Goal: Task Accomplishment & Management: Complete application form

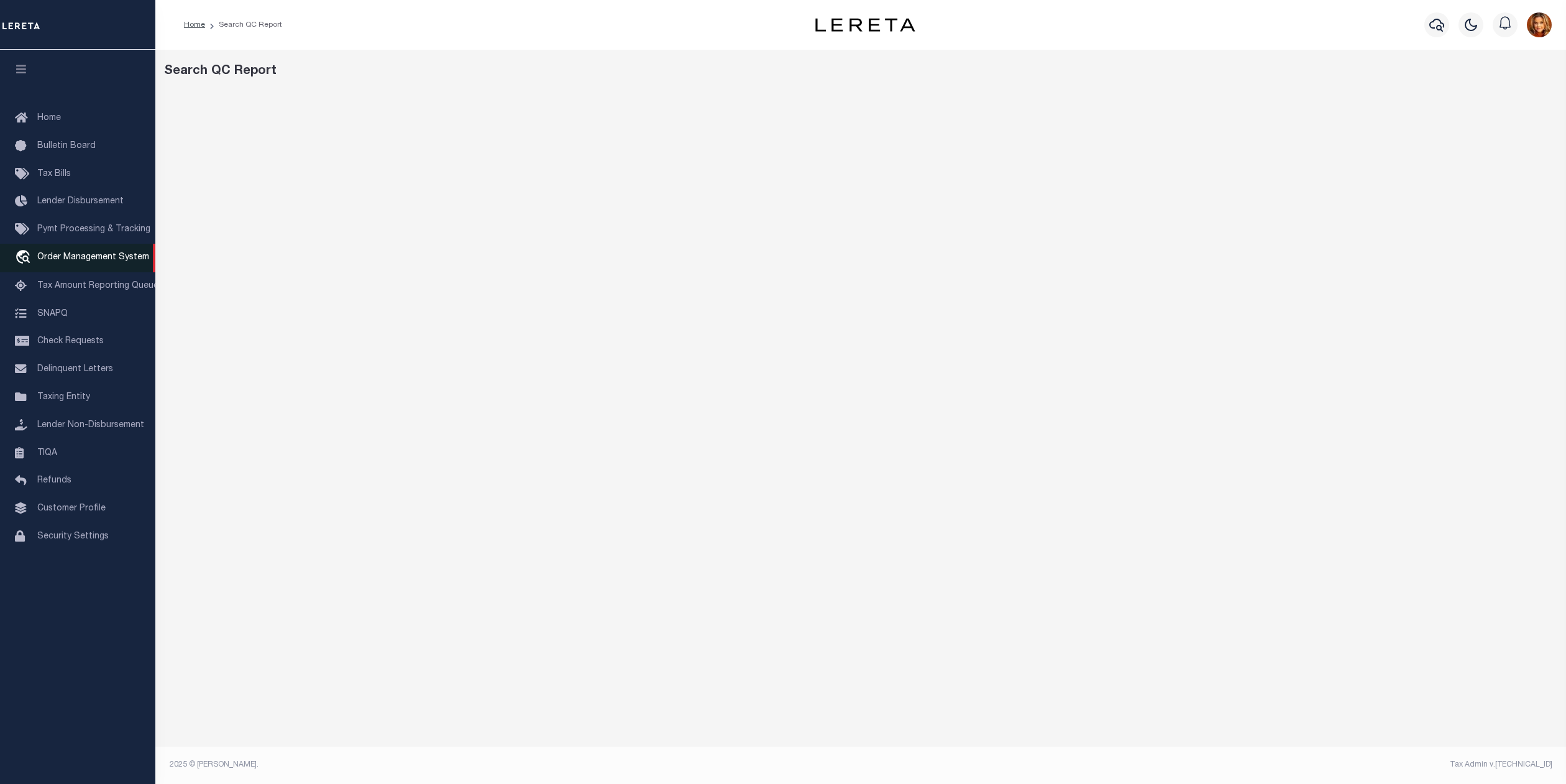
click at [78, 255] on span "Order Management System" at bounding box center [93, 257] width 112 height 8
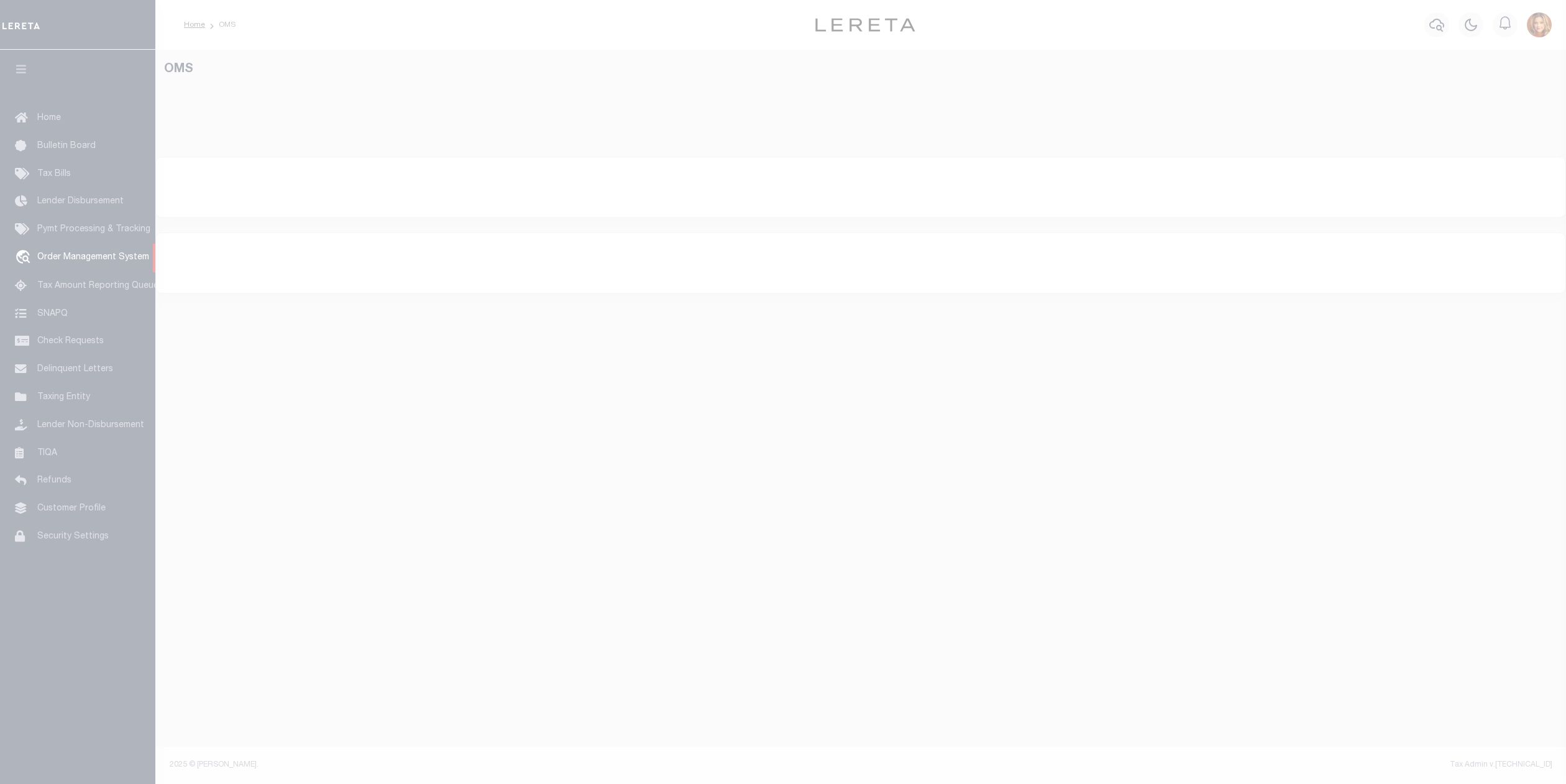
select select "200"
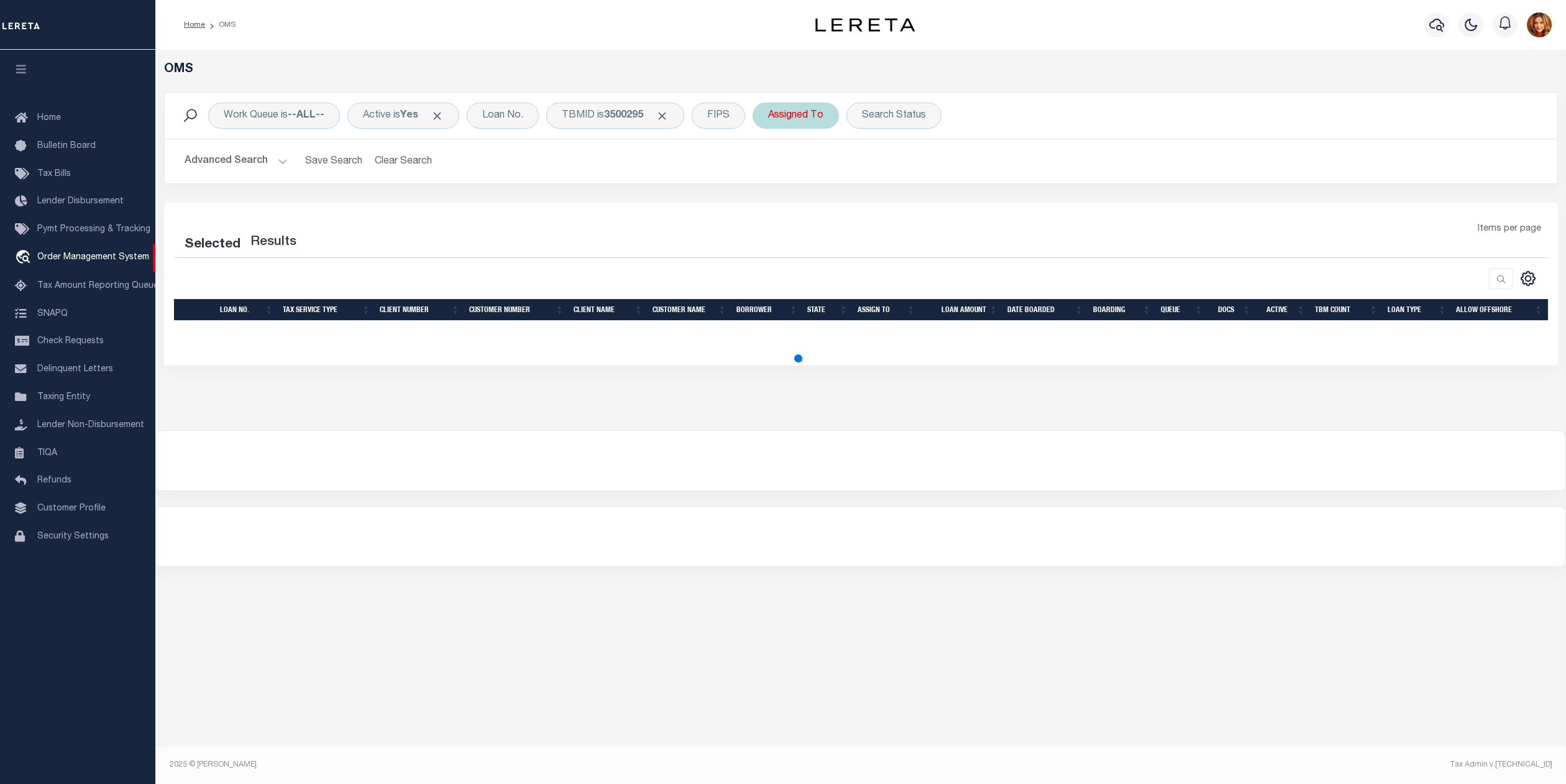
select select "200"
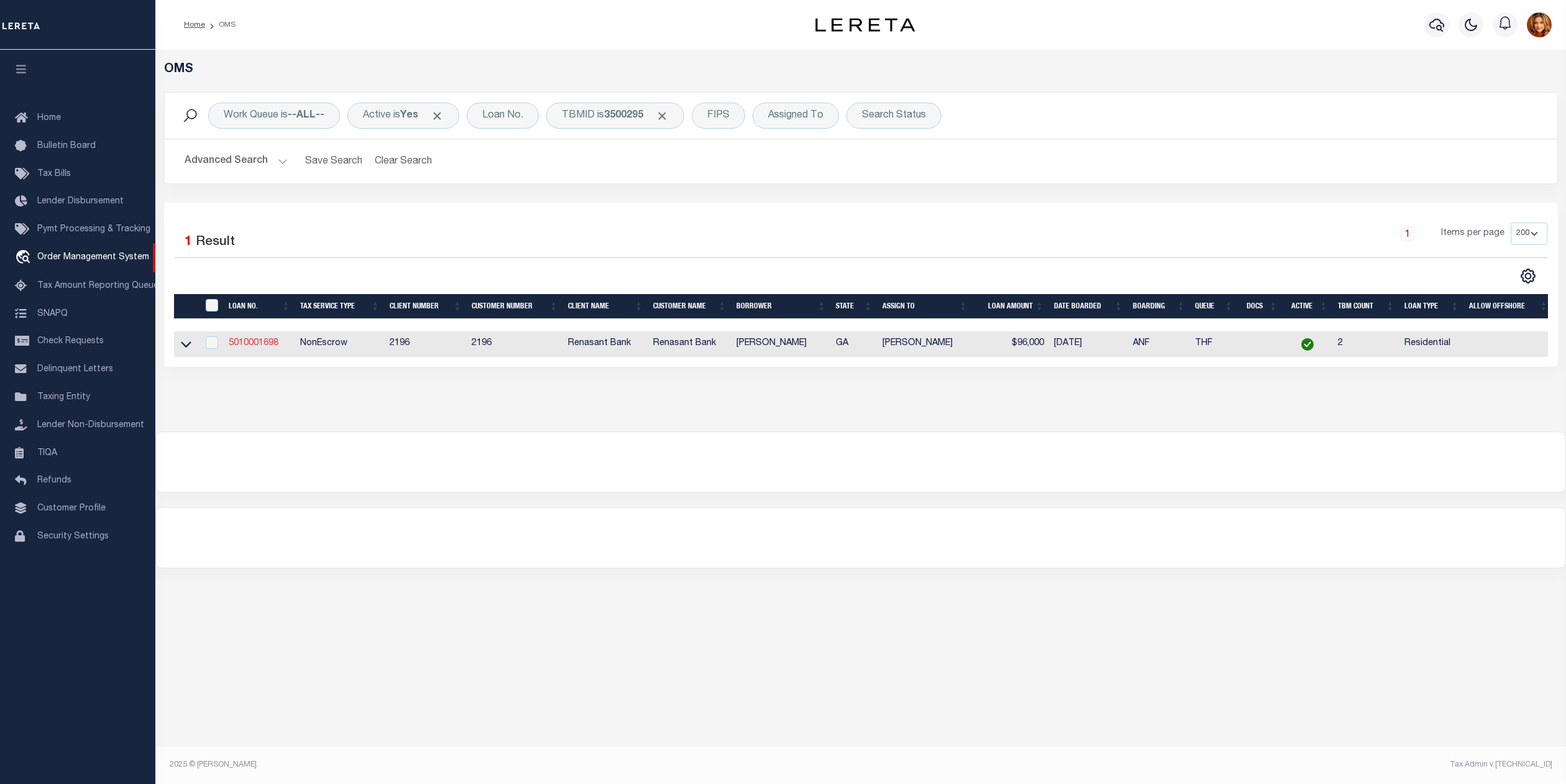
click at [251, 346] on link "5010001698" at bounding box center [253, 343] width 50 height 8
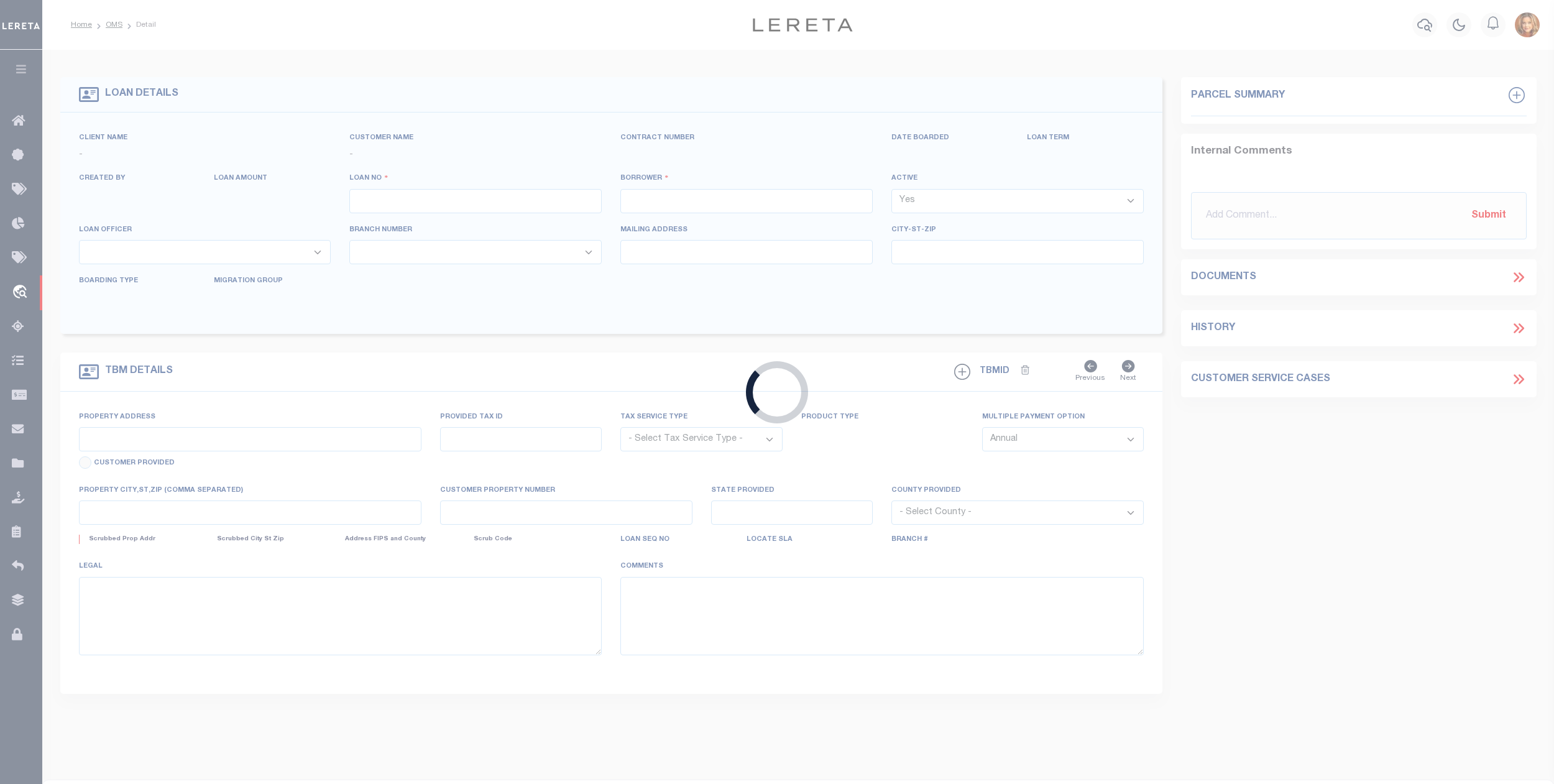
type input "5010001698"
type input "JOHN D OUTLAW"
select select
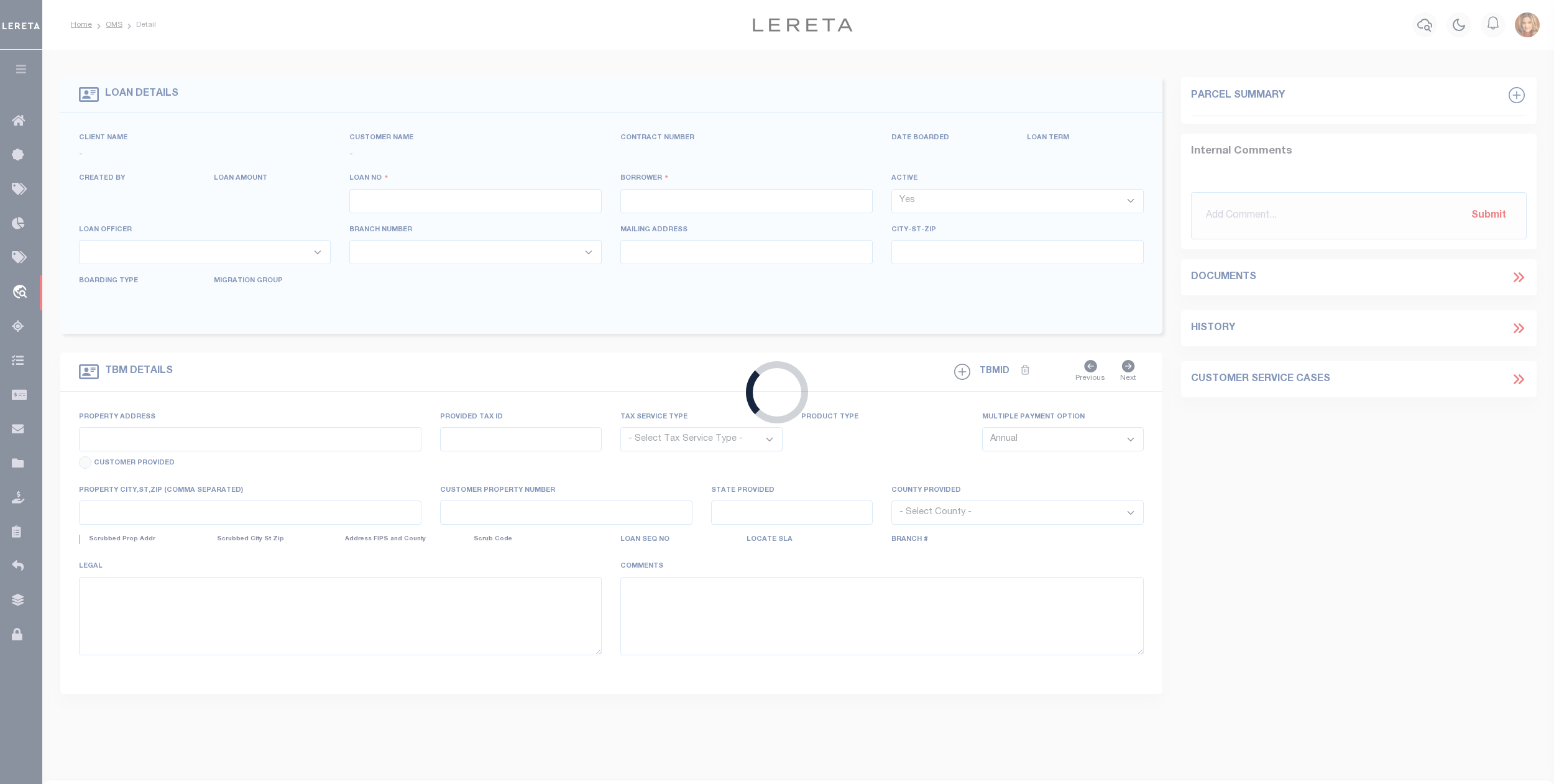
select select "10"
select select
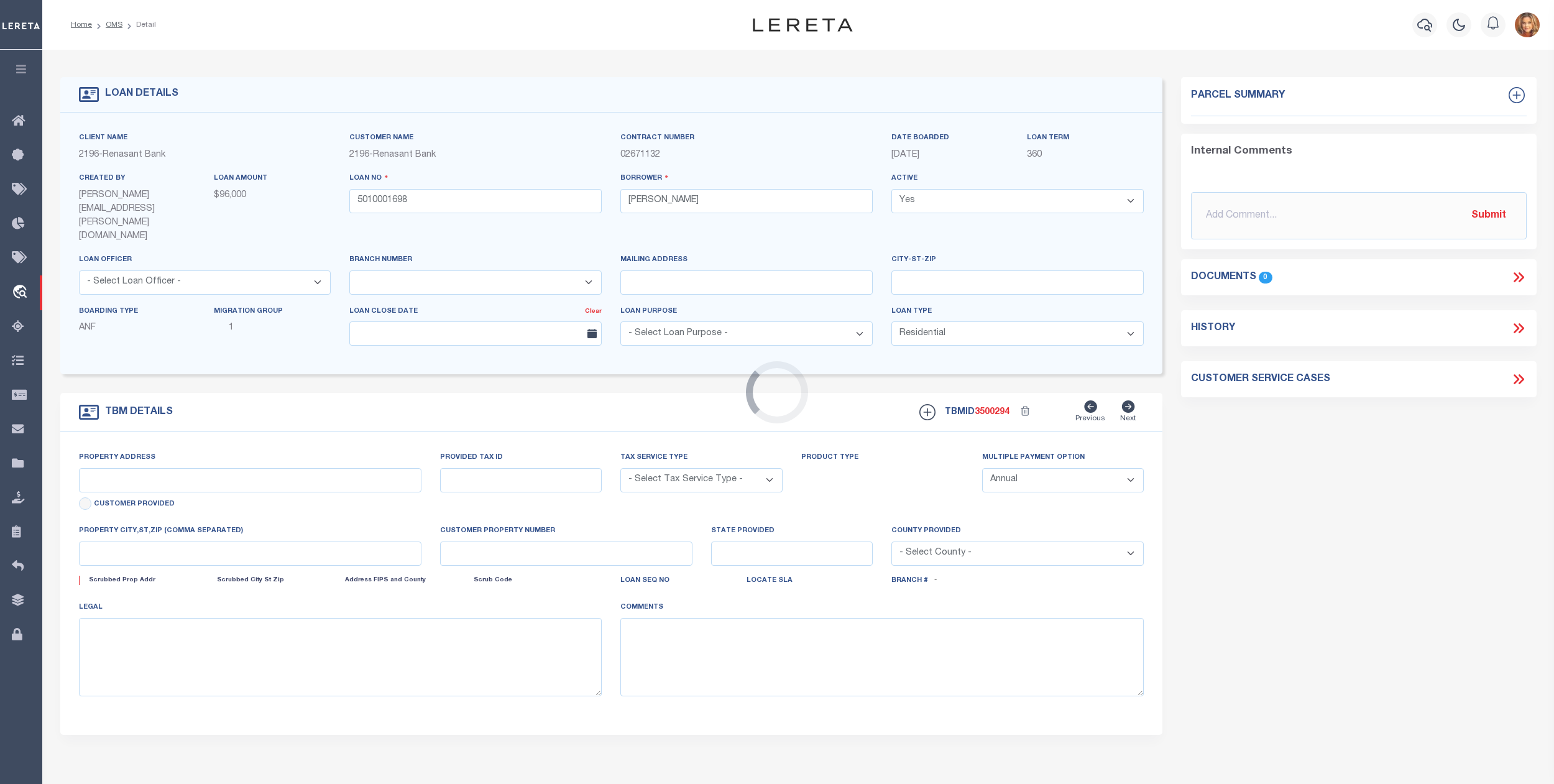
type input "1864 FIVE FORKS RD"
radio input "true"
select select "NonEscrow"
select select
type input "BOSTON GA 31626"
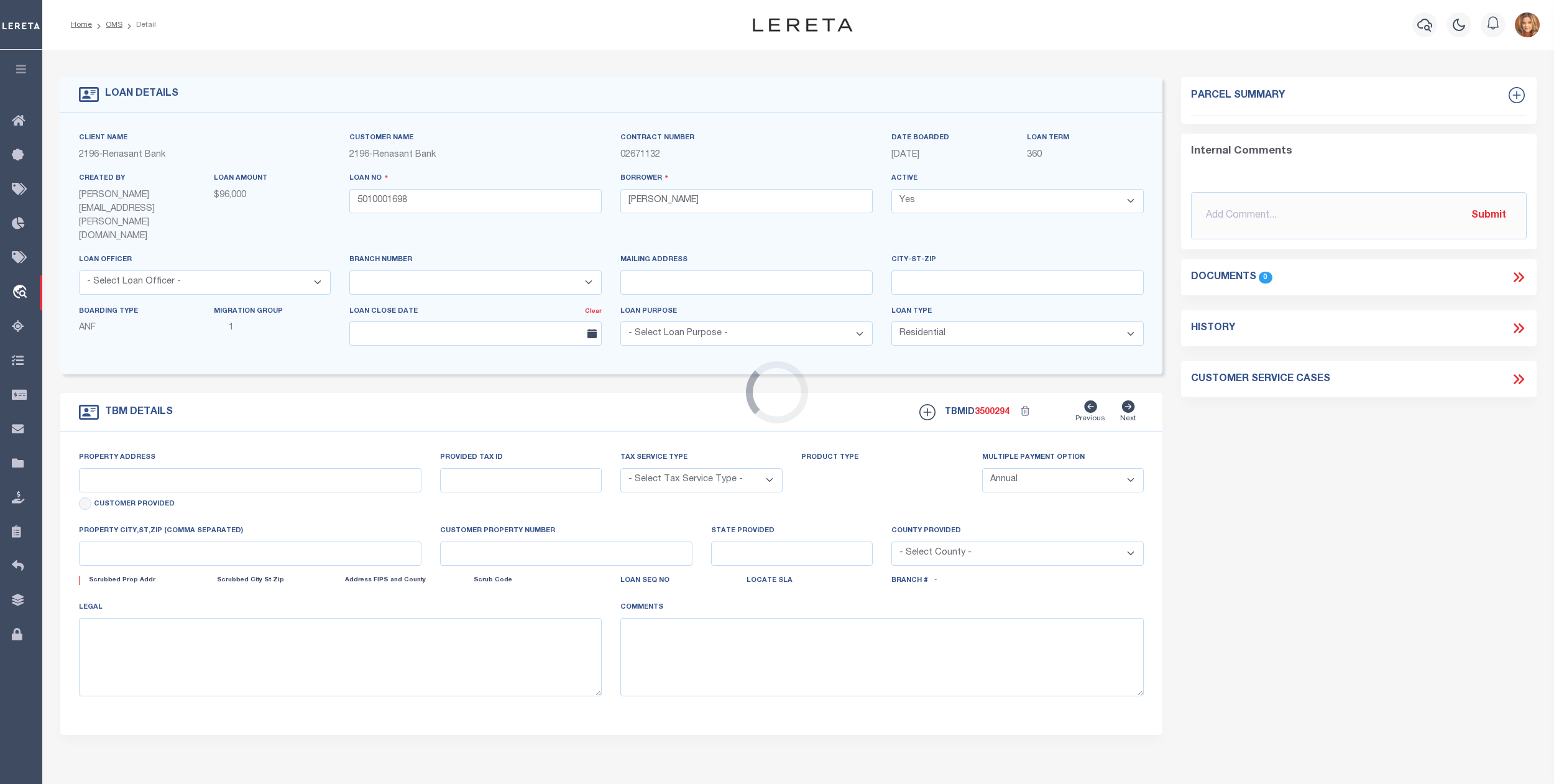
type input "5010001698"
type input "GA"
type textarea "PARCEL: 016 022 016 0221"
select select "4983"
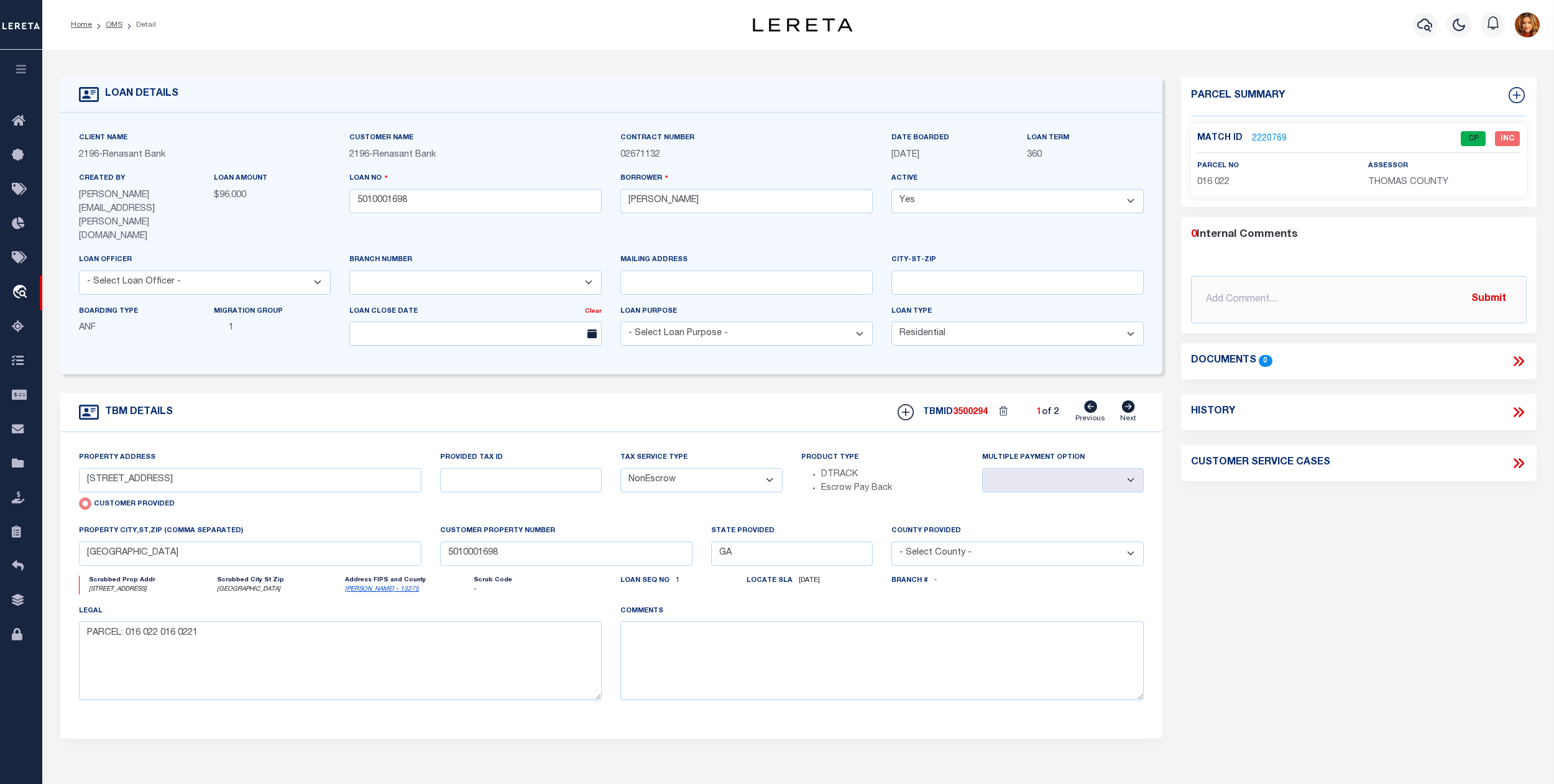
click at [1263, 134] on link "2220769" at bounding box center [1269, 139] width 35 height 13
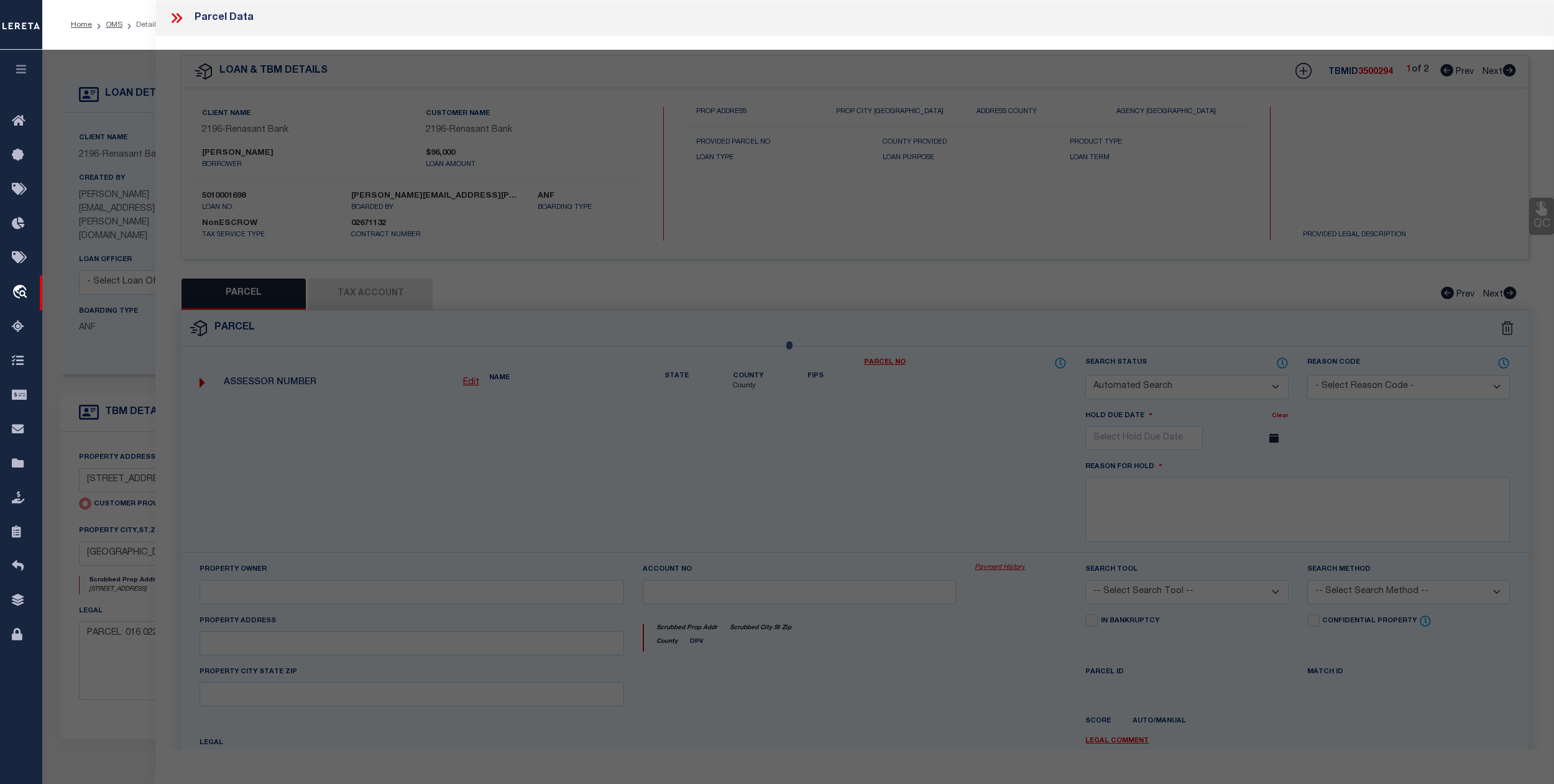
checkbox input "false"
select select "CP"
type input "[PERSON_NAME]"
select select "AGW"
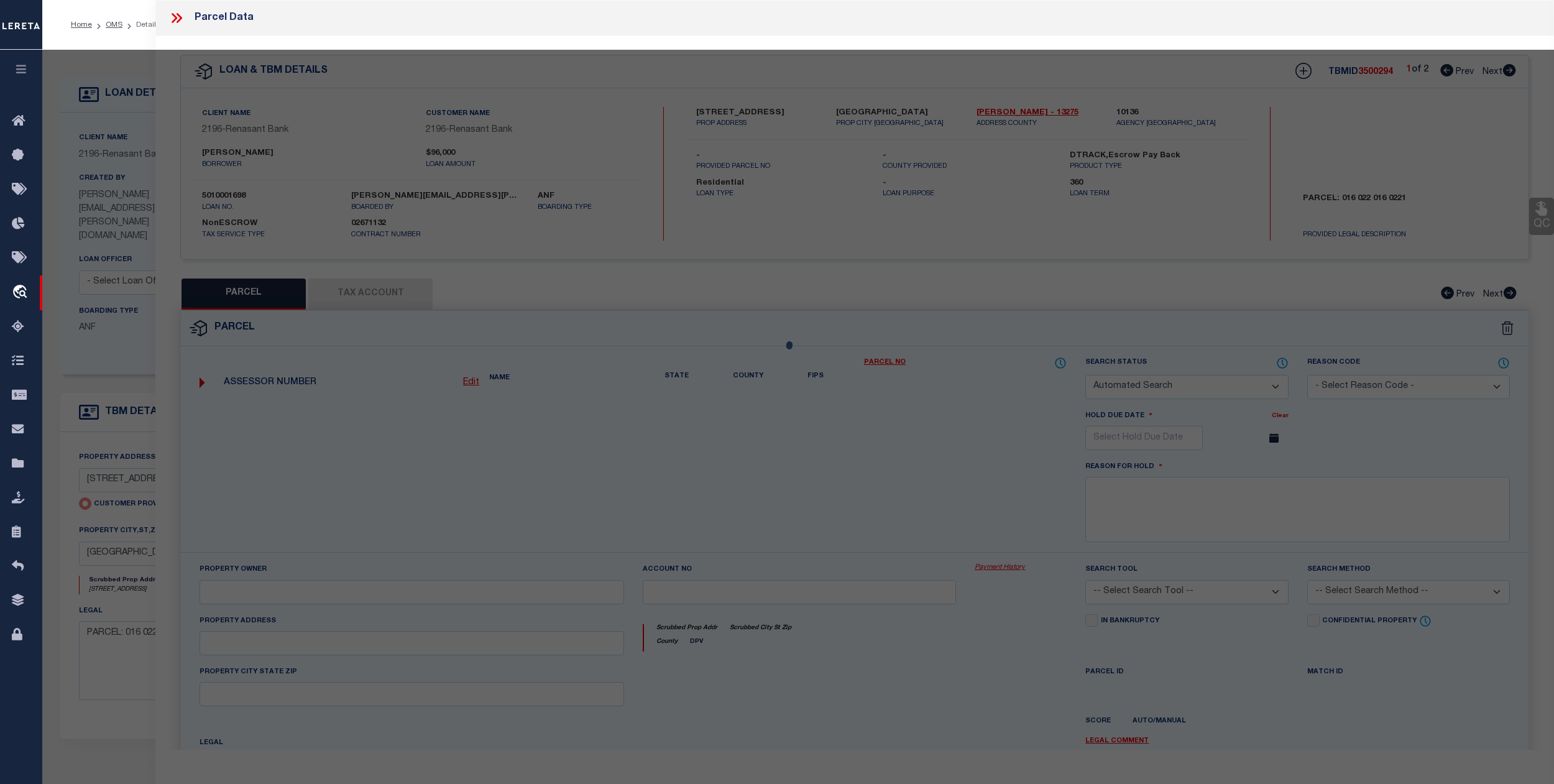
select select "ADD"
type input "[STREET_ADDRESS]"
type input "[GEOGRAPHIC_DATA]"
type textarea "6.1 AC/ 1864 FIVE FORKS RD"
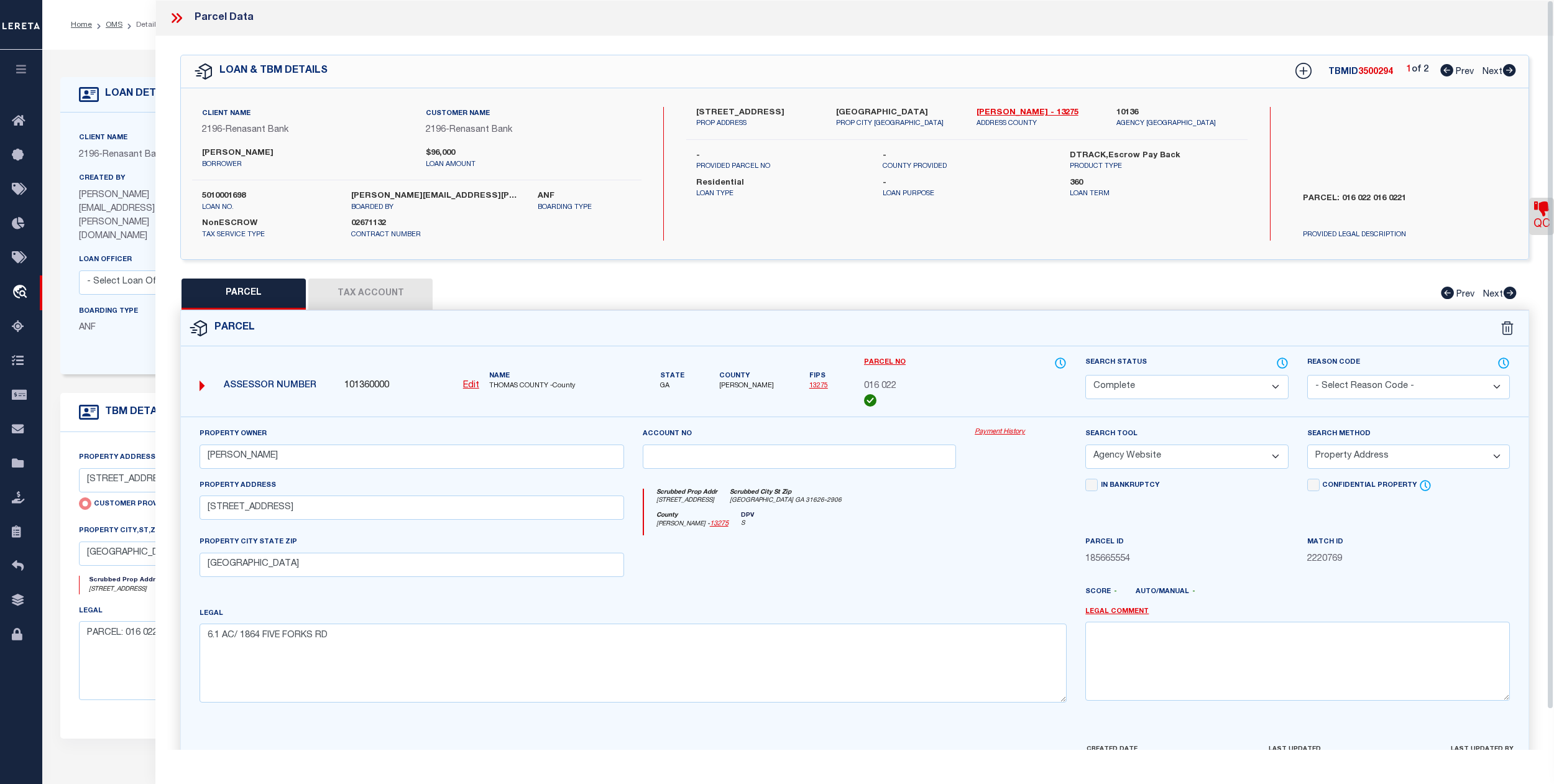
click at [1536, 219] on link "QC" at bounding box center [1541, 216] width 25 height 37
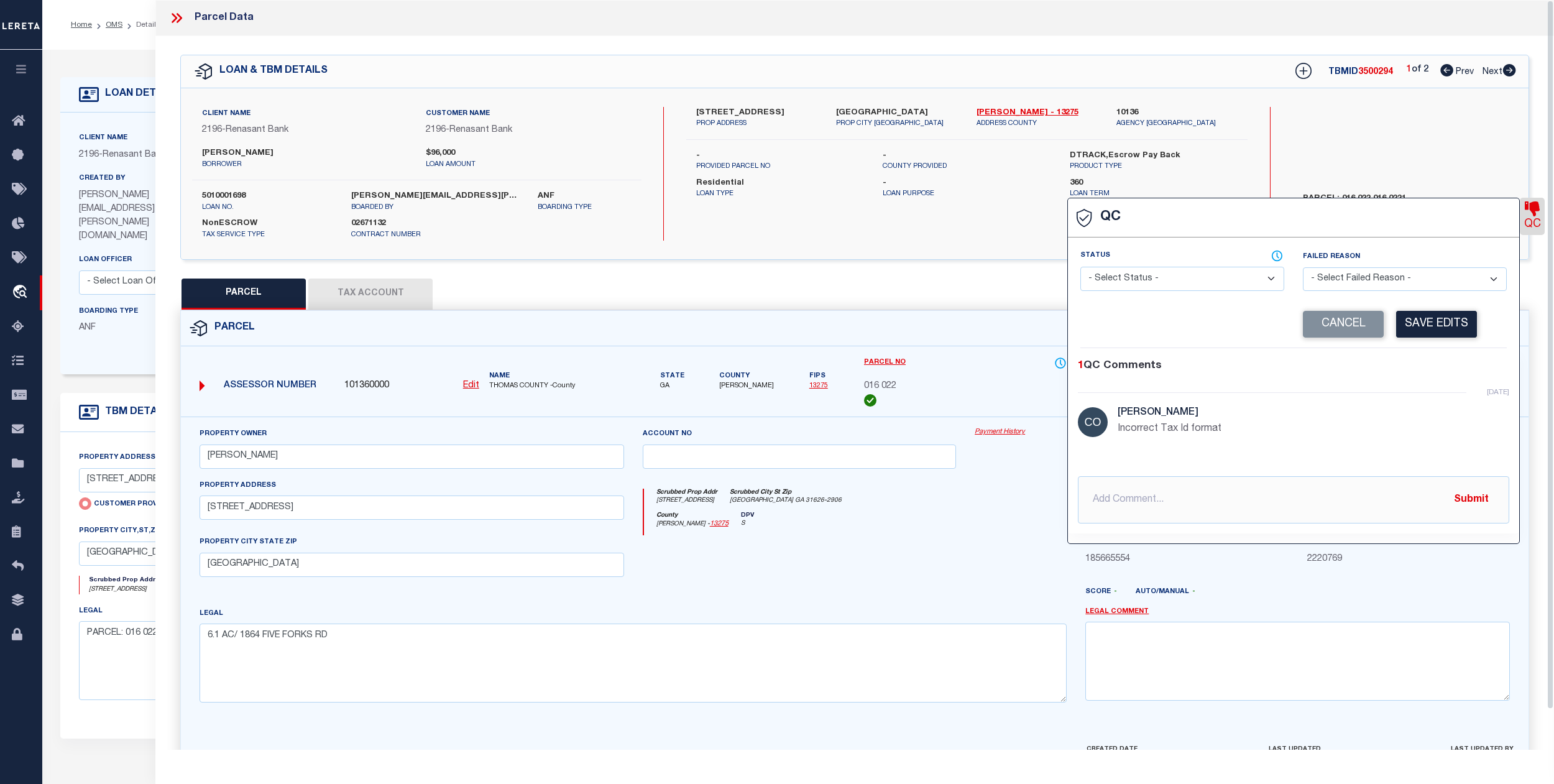
select select "INC"
select select "ITF"
click at [1350, 321] on button "Cancel" at bounding box center [1343, 324] width 80 height 27
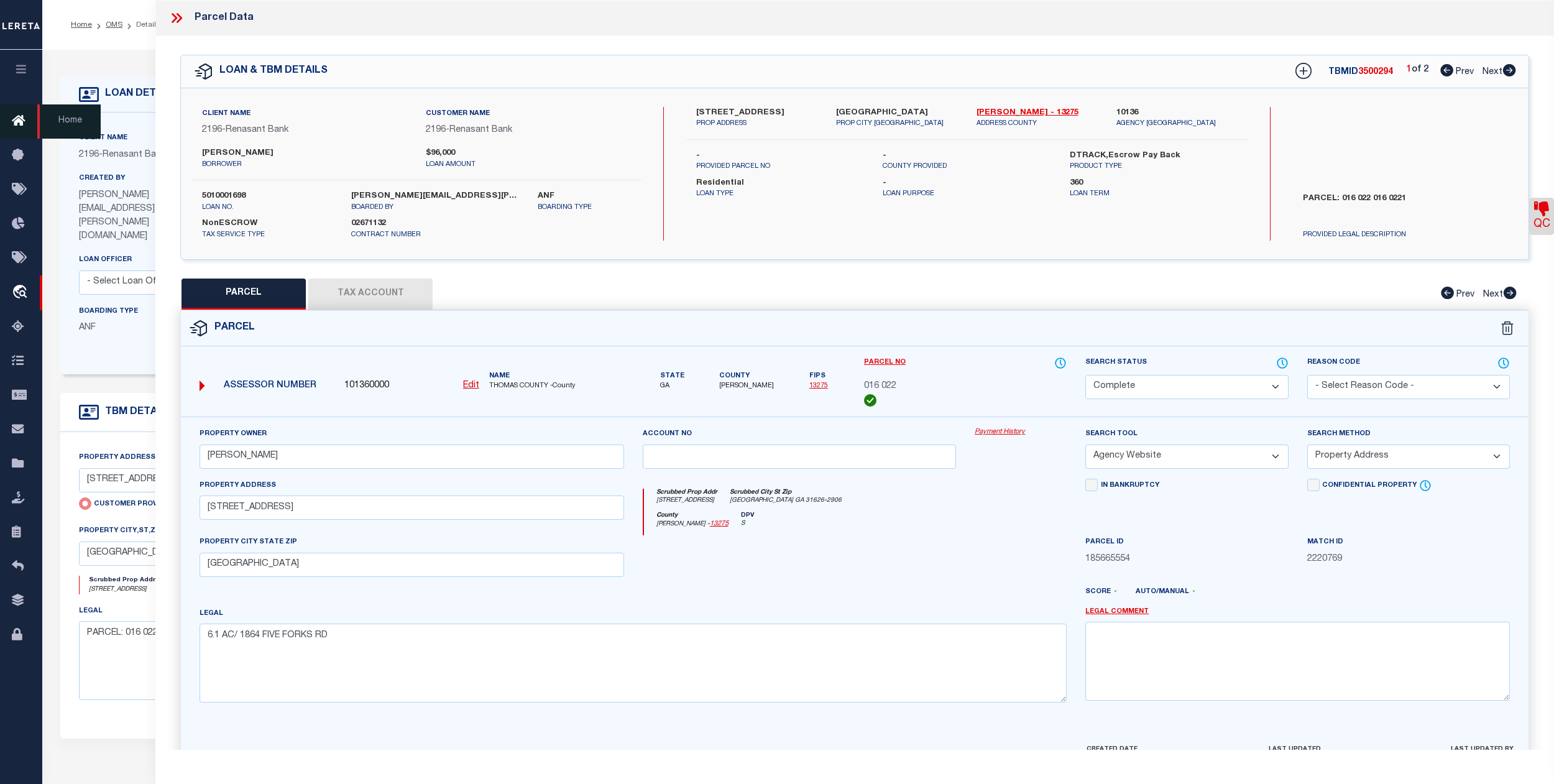
click at [15, 122] on icon at bounding box center [22, 121] width 20 height 15
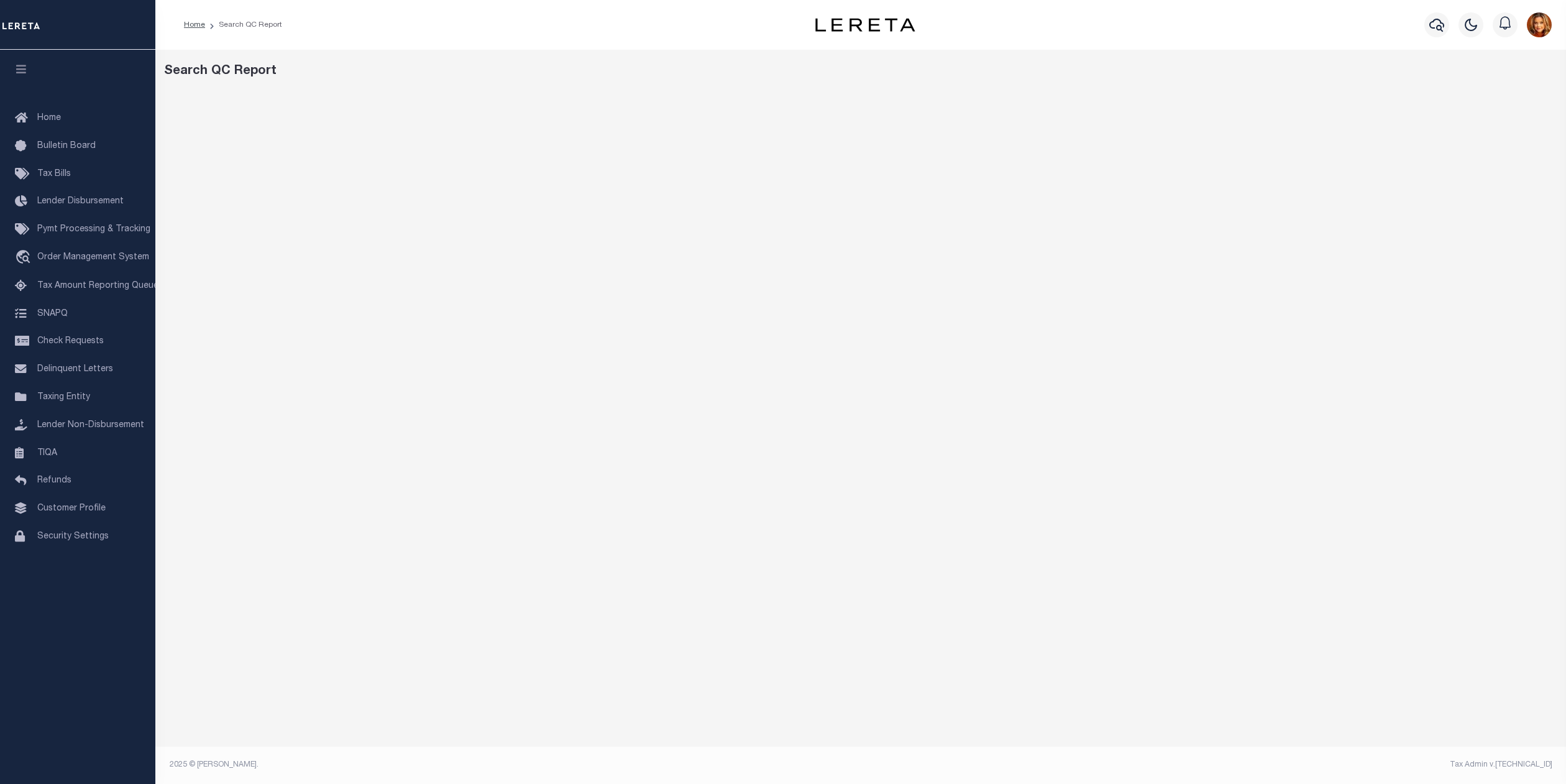
click at [608, 46] on div "Home Search QC Report Profile" at bounding box center [860, 24] width 1411 height 50
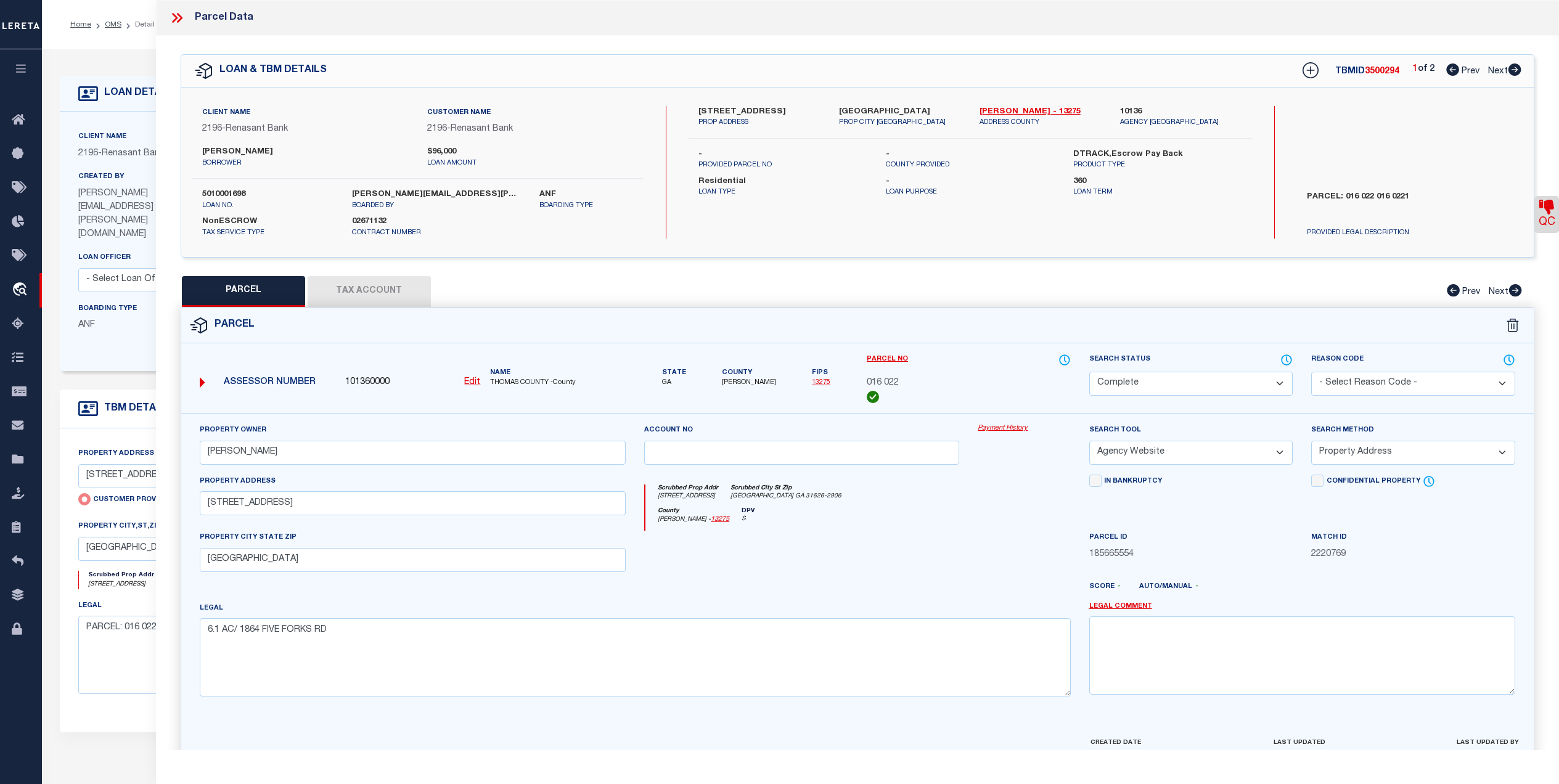
select select "CP"
select select "AGW"
select select "ADD"
select select "4983"
select select "10"
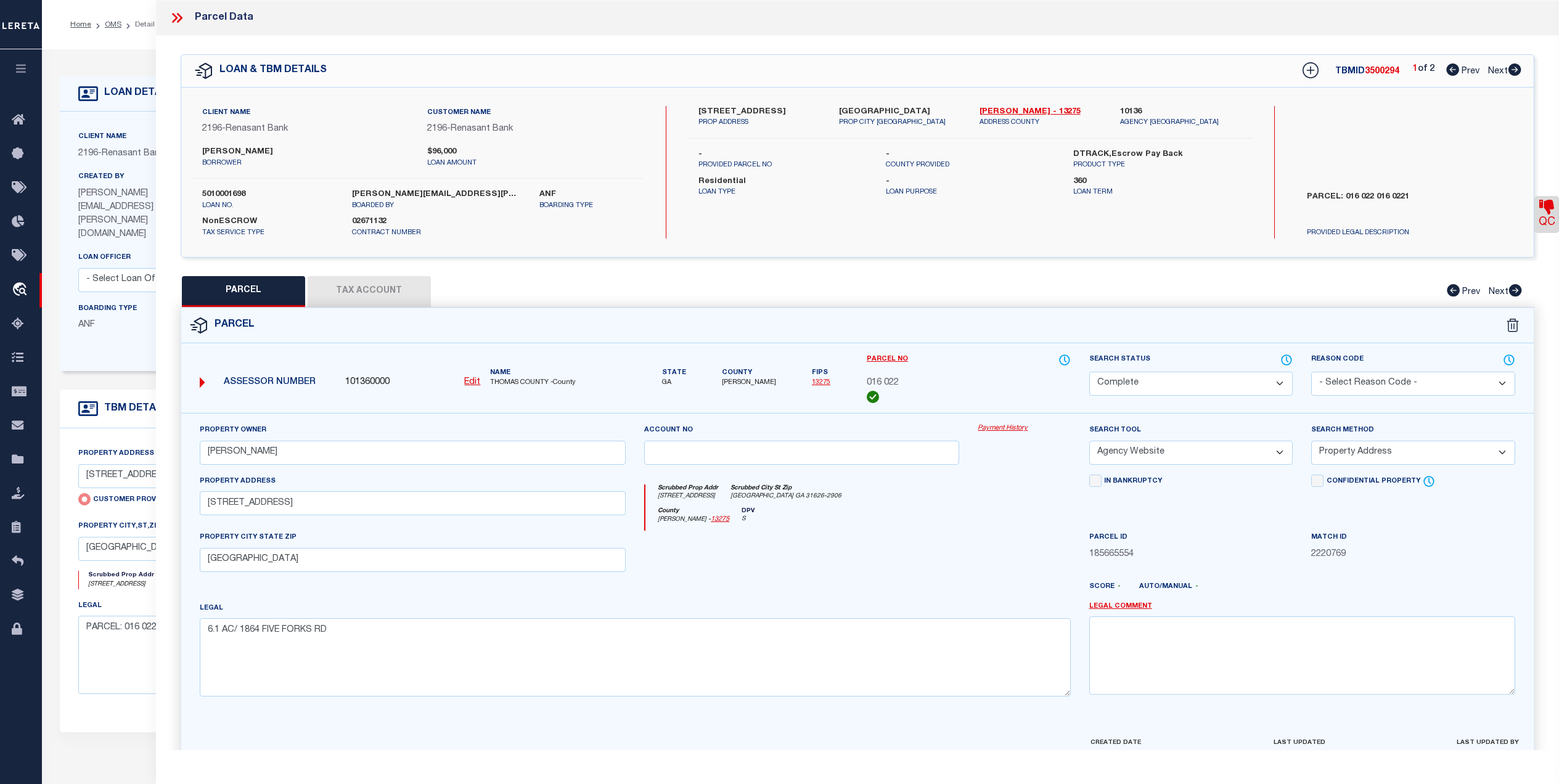
select select "NonEscrow"
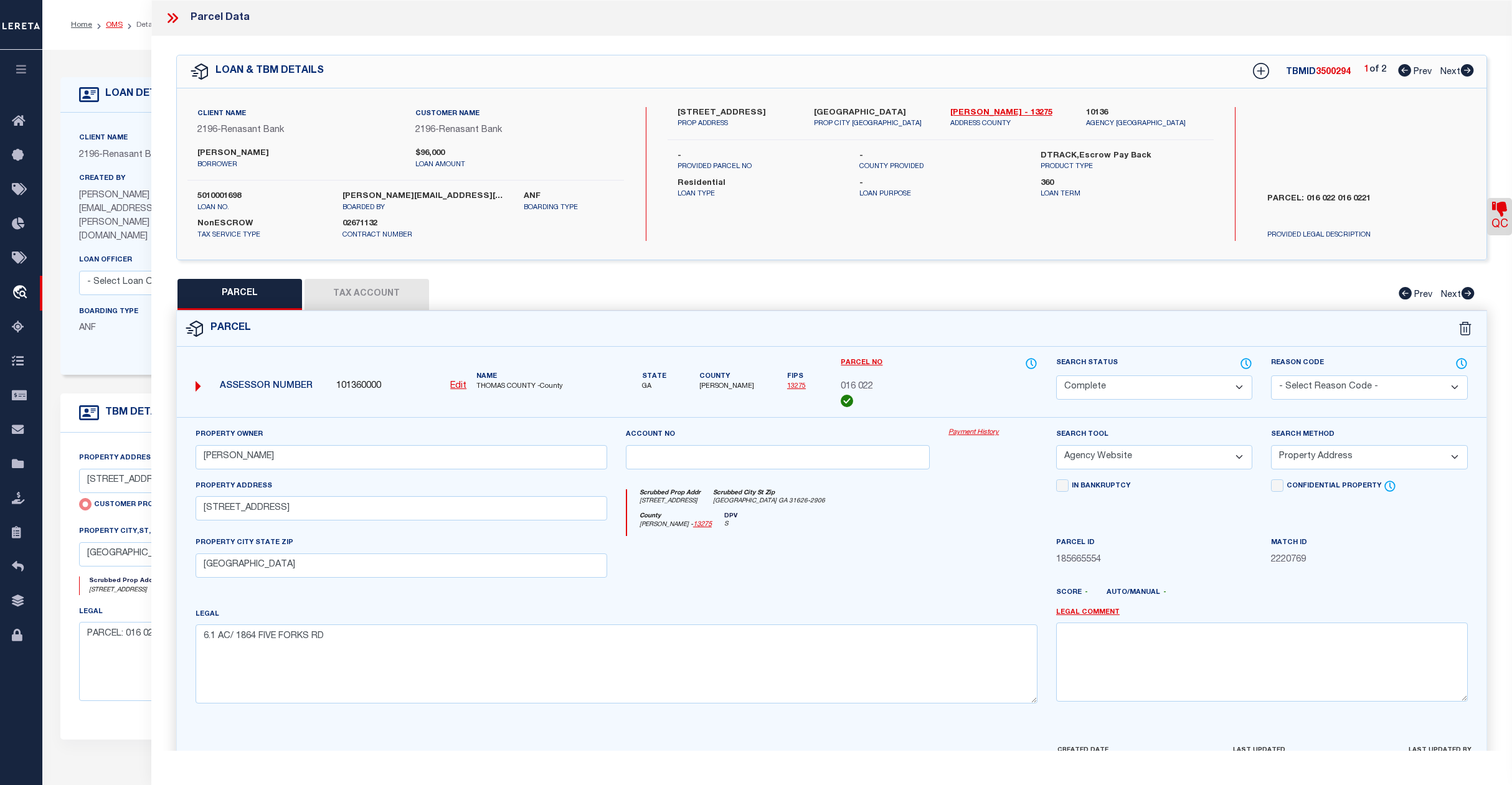
click at [109, 27] on link "OMS" at bounding box center [114, 25] width 17 height 8
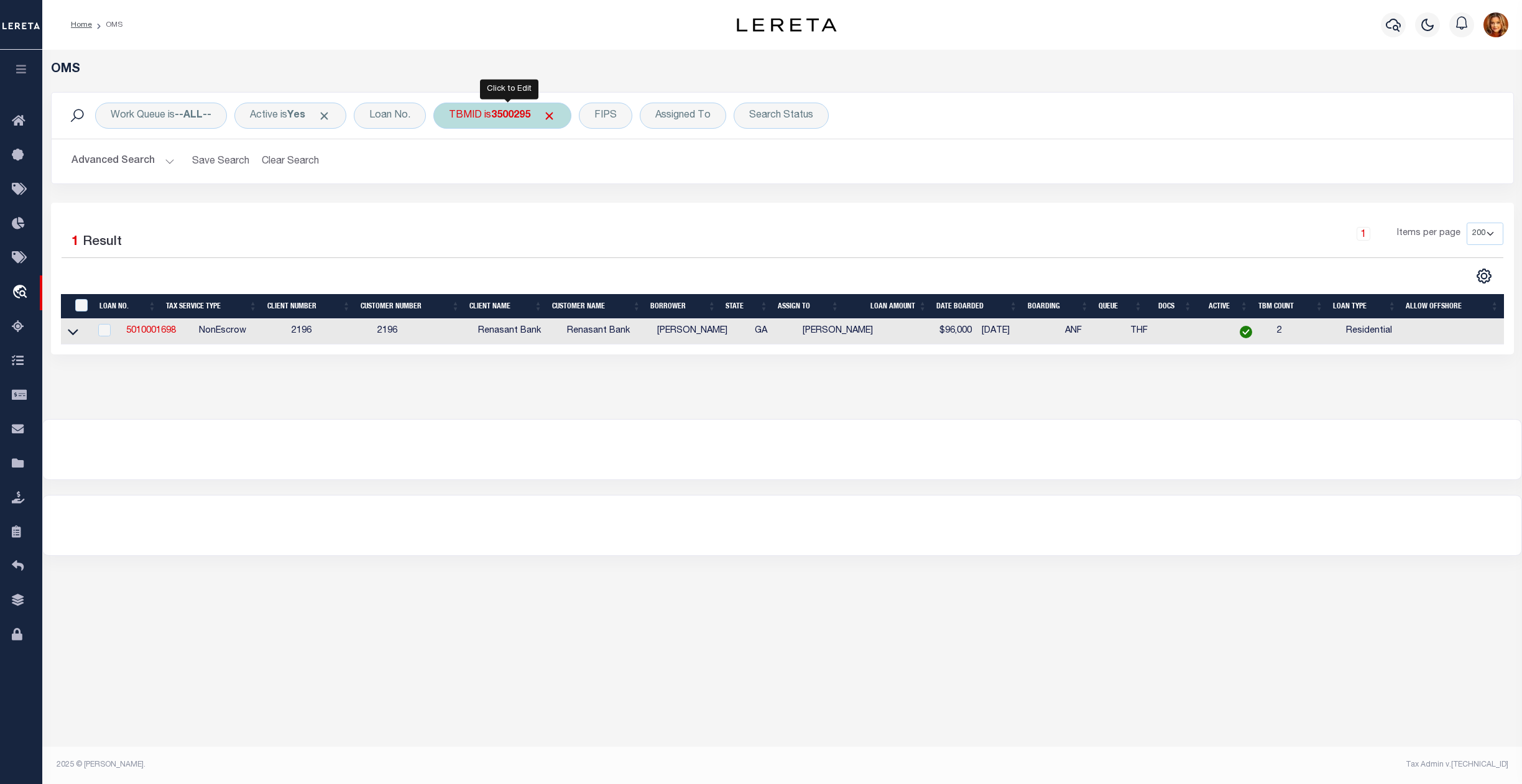
click at [513, 107] on div "TBMID is 3500295" at bounding box center [502, 115] width 138 height 26
type input "3500589"
click at [630, 192] on input "Apply" at bounding box center [614, 198] width 36 height 20
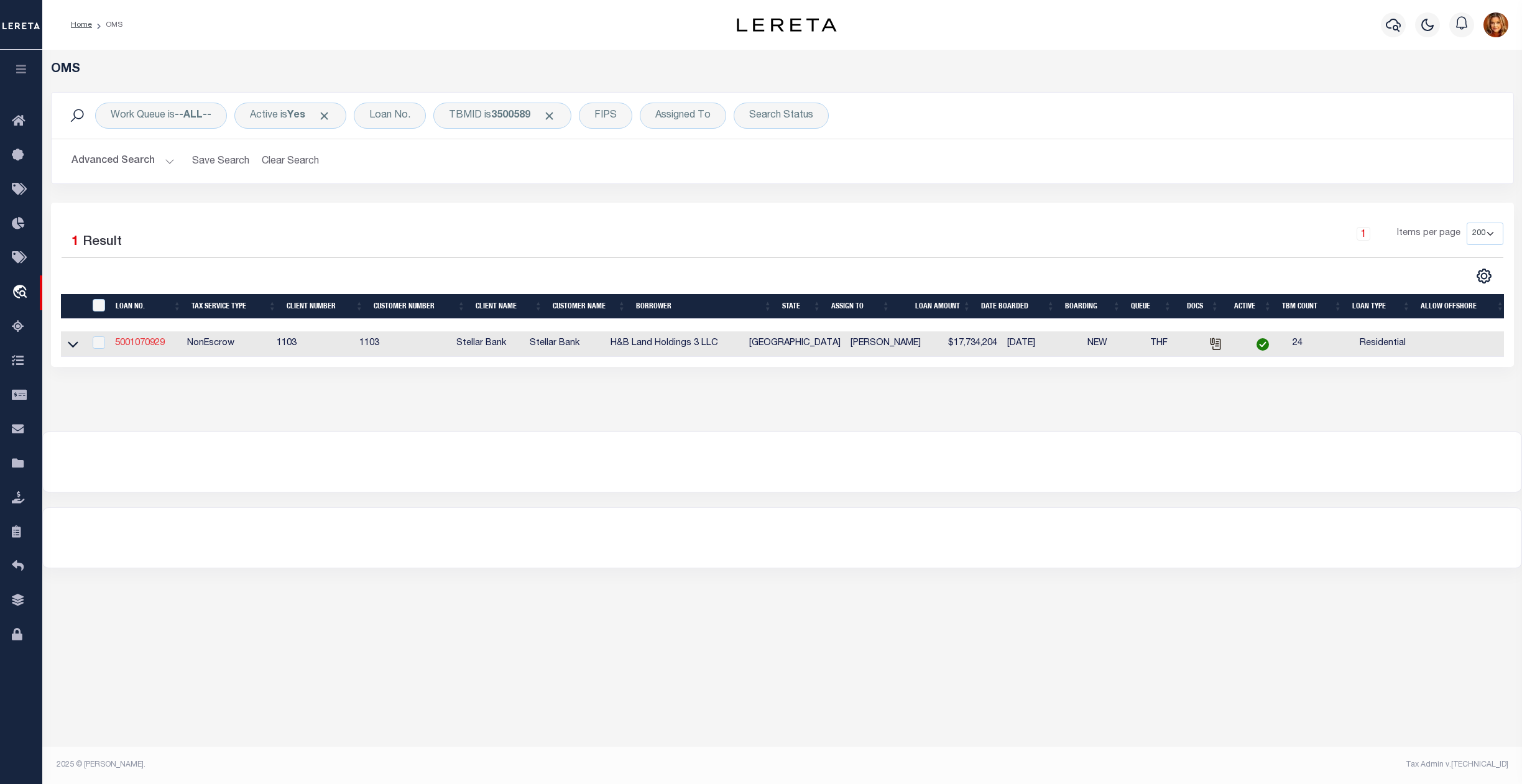
click at [137, 343] on link "5001070929" at bounding box center [139, 343] width 50 height 8
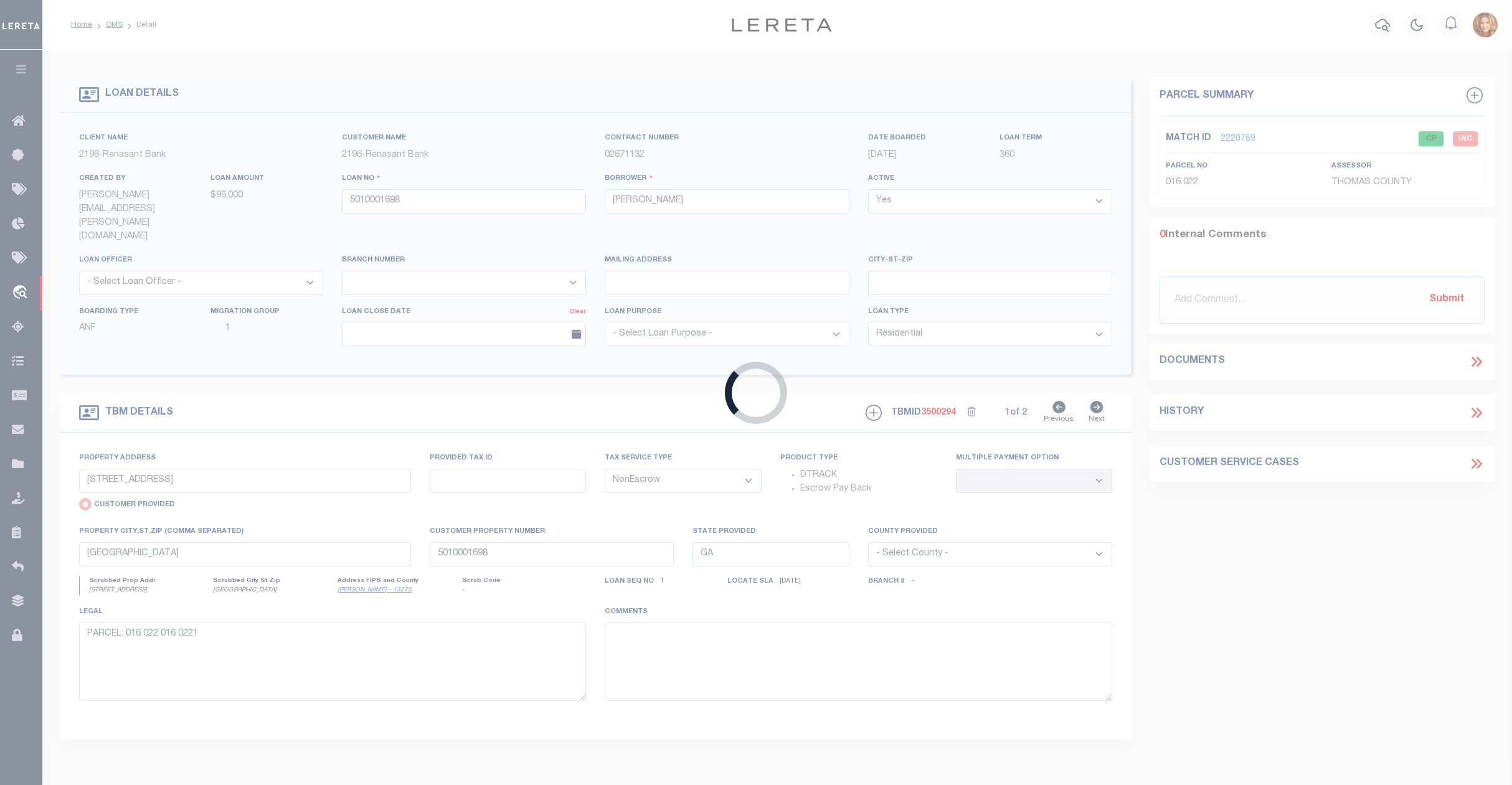
type input "5001070929"
type input "H&B Land Holdings 3 LLC"
select select
type input "[STREET_ADDRESS]"
type input "[GEOGRAPHIC_DATA] TX 77041-2037"
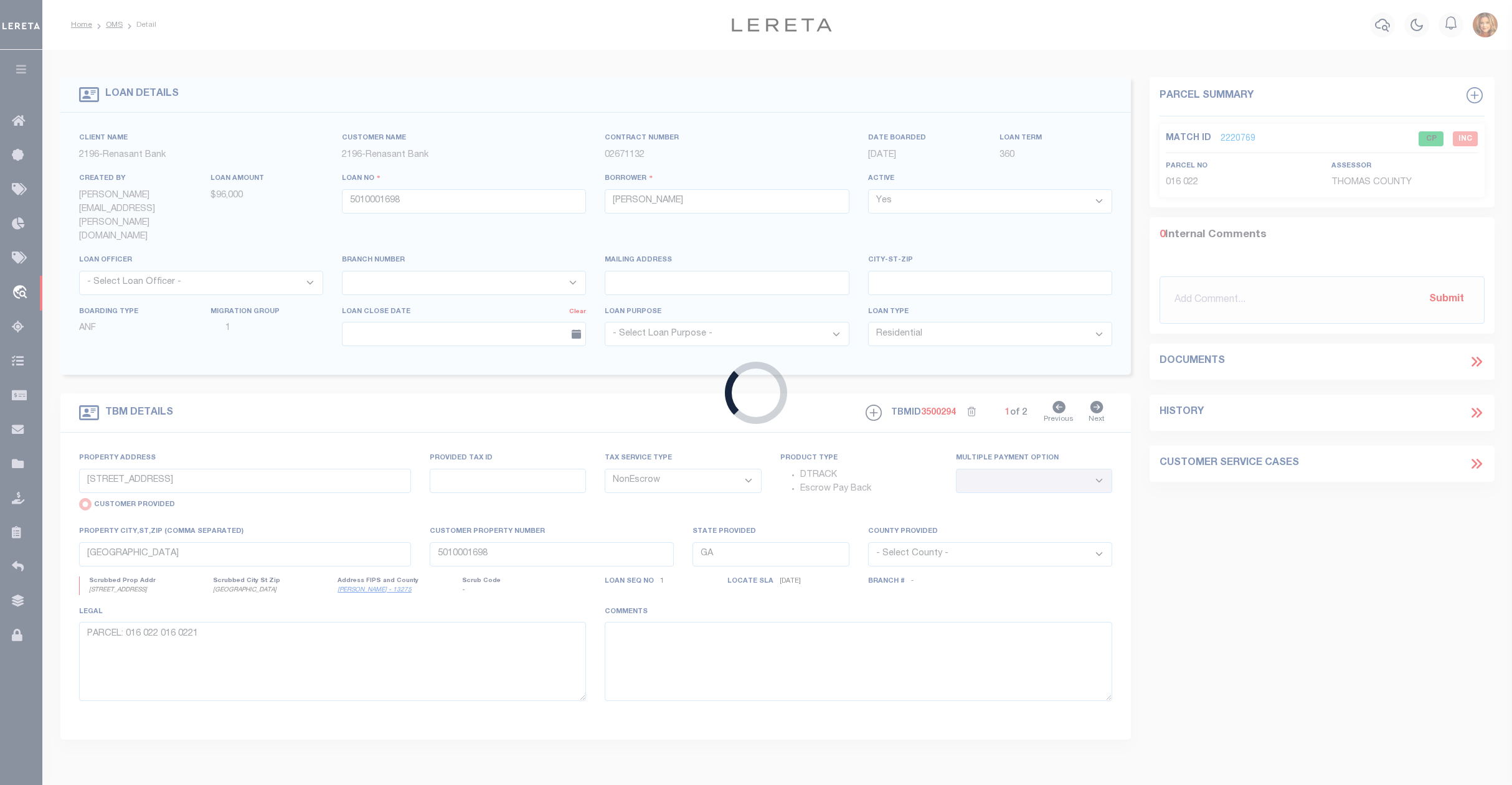
type input "[DATE]"
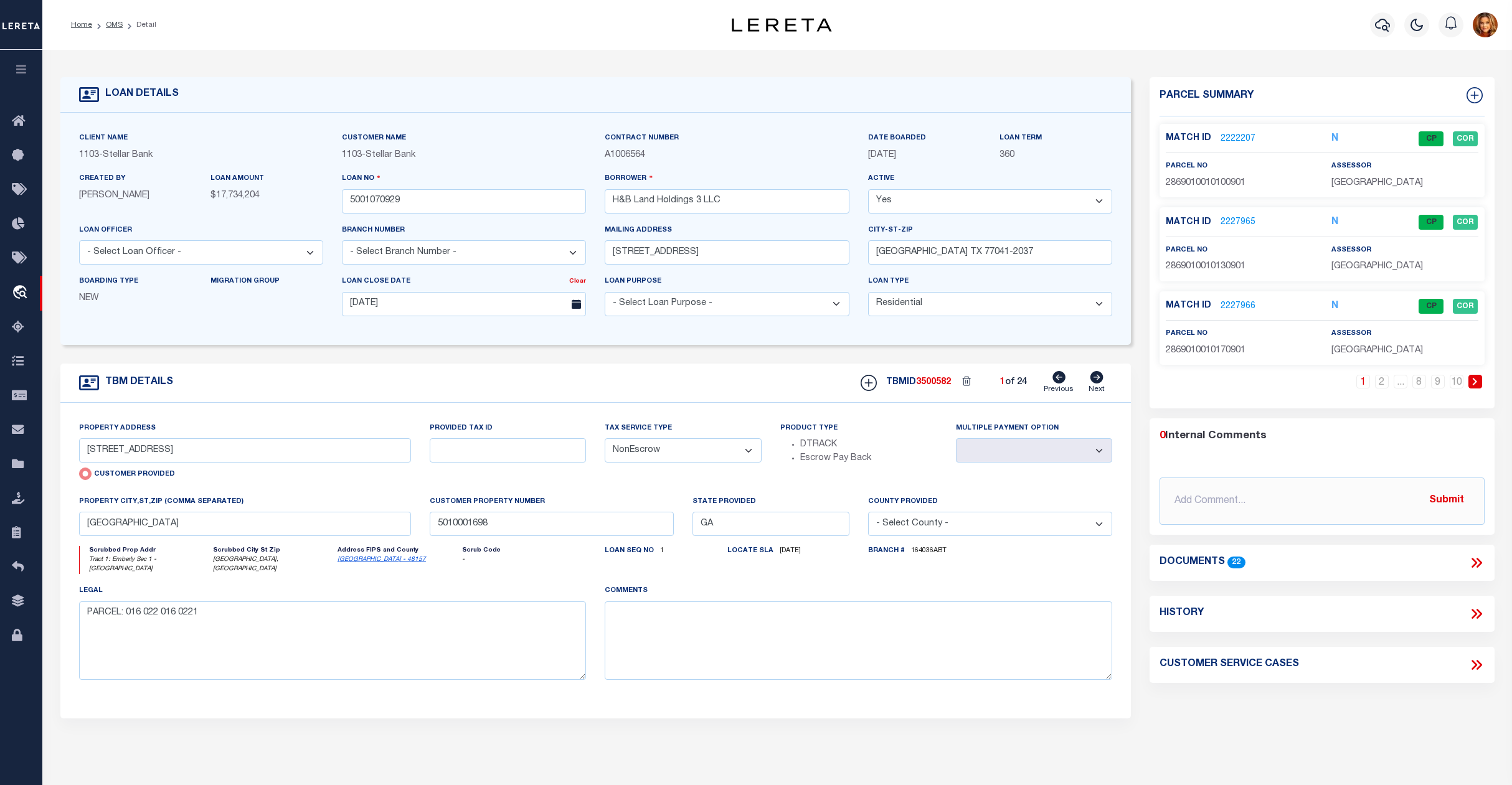
select select "11286"
type input "[STREET_ADDRESS]"
radio input "false"
select select
type input "[PERSON_NAME] TX 77417-0262"
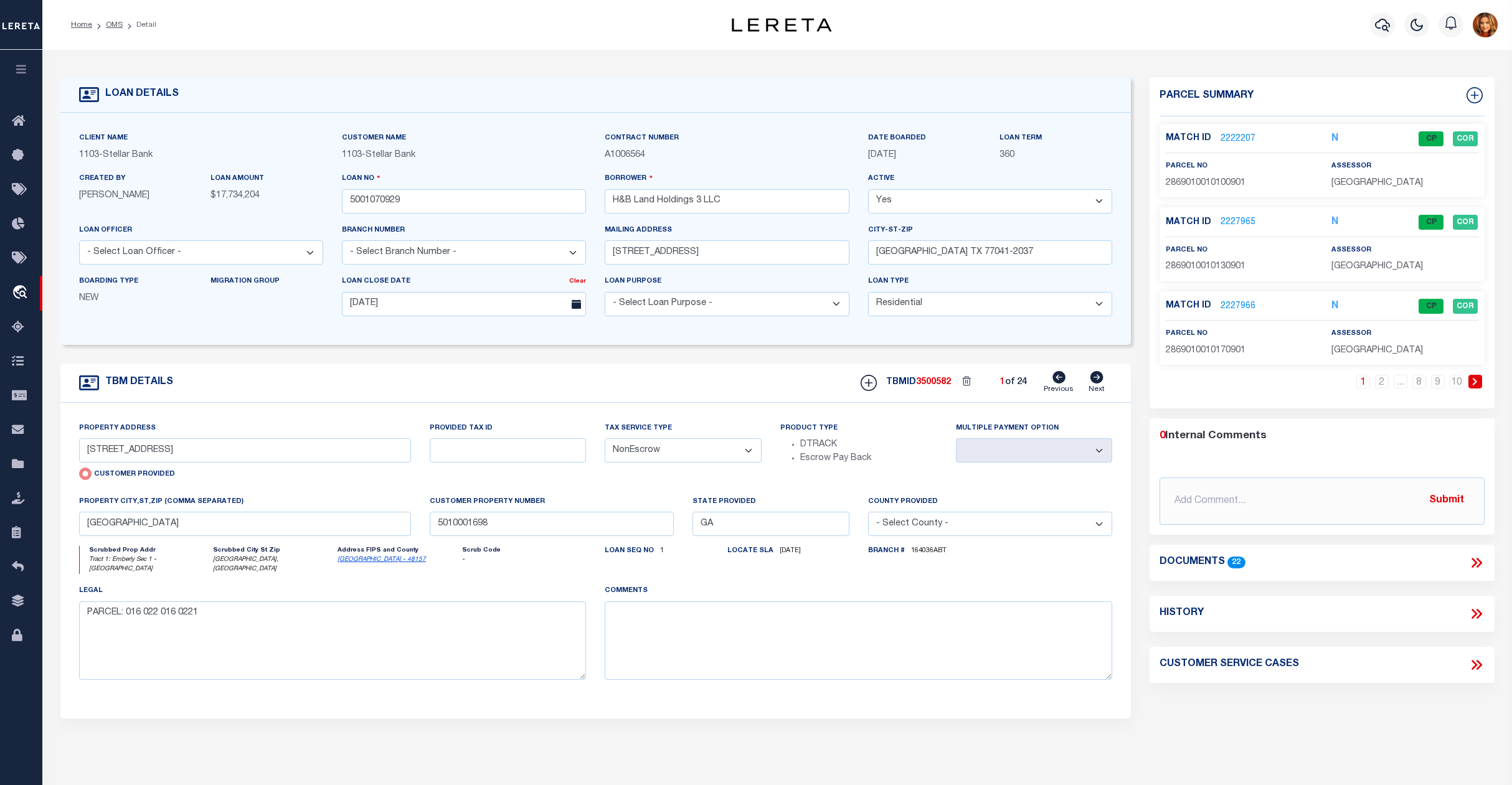
type textarea "Emberly Sec 1 - [GEOGRAPHIC_DATA] Lots 5, 10, 13, 17, 27, 29, 31, 33, 35, 37, 3…"
click at [1379, 385] on link "2" at bounding box center [1382, 381] width 14 height 14
click at [1382, 384] on link "3" at bounding box center [1382, 381] width 14 height 14
click at [1380, 381] on link "4" at bounding box center [1382, 381] width 14 height 14
click at [1384, 382] on link "5" at bounding box center [1382, 381] width 14 height 14
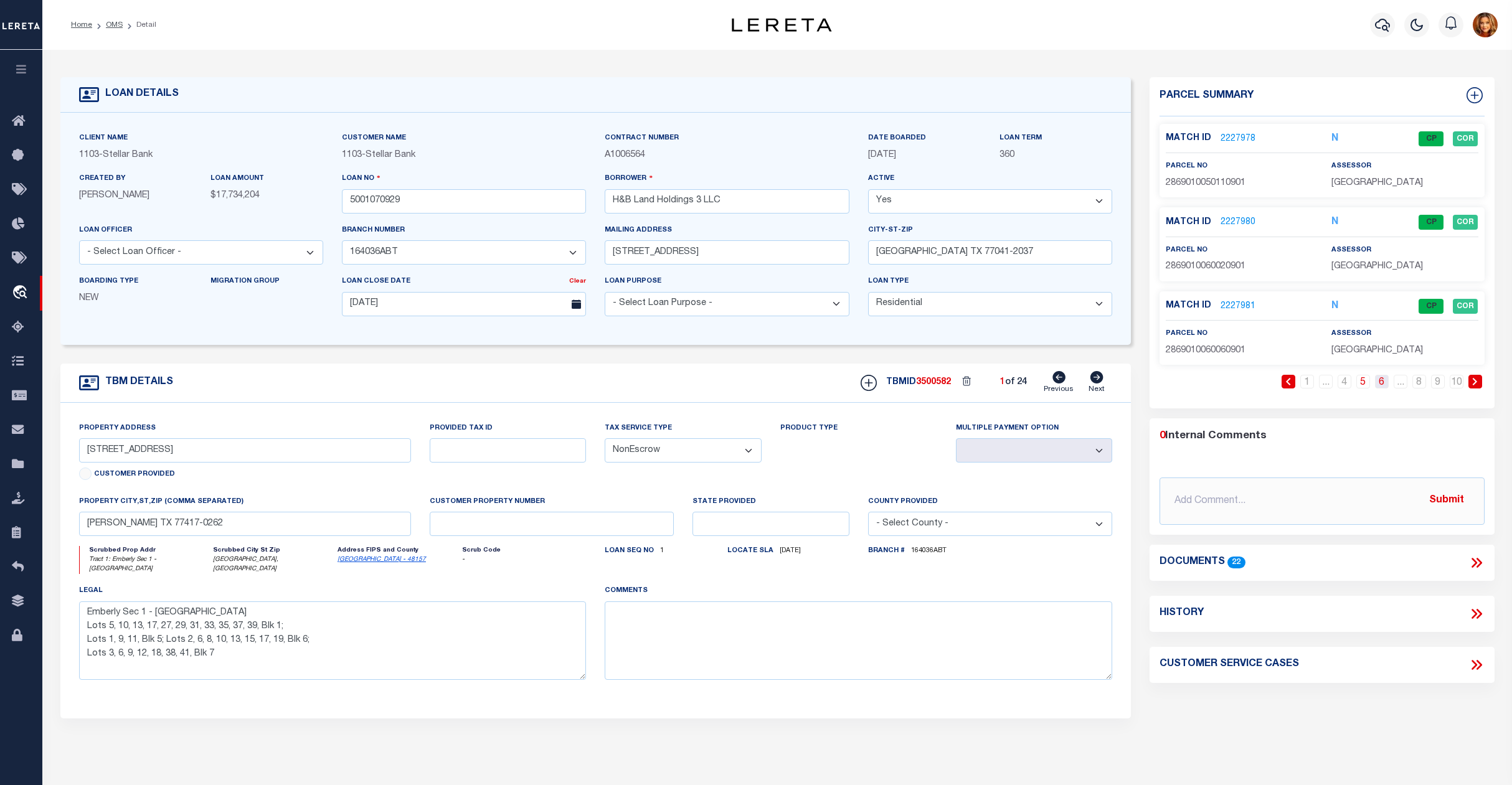
click at [1381, 383] on link "6" at bounding box center [1382, 381] width 14 height 14
click at [1397, 385] on link "7" at bounding box center [1400, 381] width 14 height 14
drag, startPoint x: 1413, startPoint y: 384, endPoint x: 1426, endPoint y: 397, distance: 18.4
click at [1415, 384] on link "8" at bounding box center [1419, 381] width 14 height 14
click at [1438, 384] on link "9" at bounding box center [1438, 381] width 14 height 14
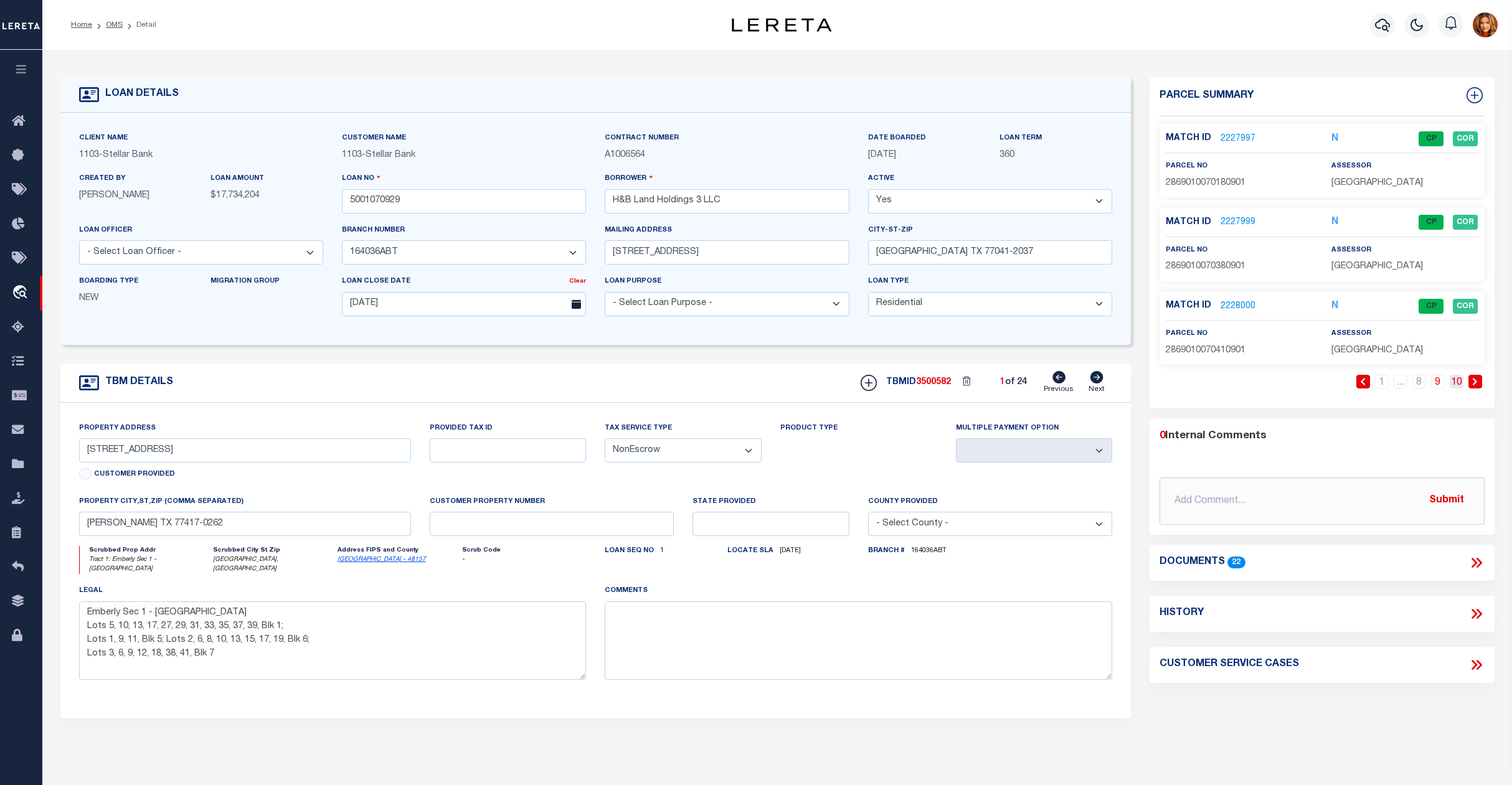
click at [1457, 382] on link "10" at bounding box center [1457, 381] width 14 height 14
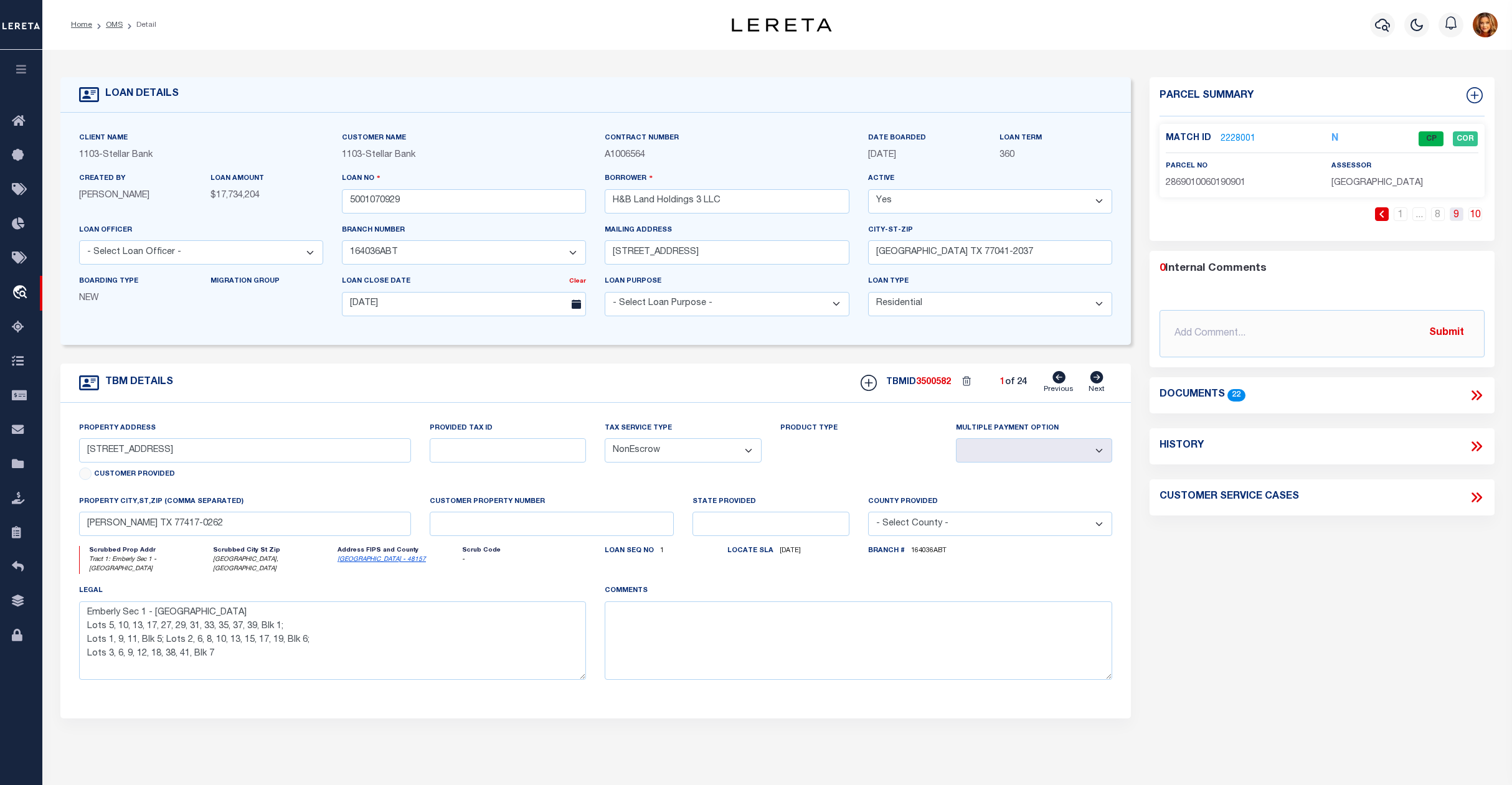
click at [1454, 214] on link "9" at bounding box center [1457, 214] width 14 height 14
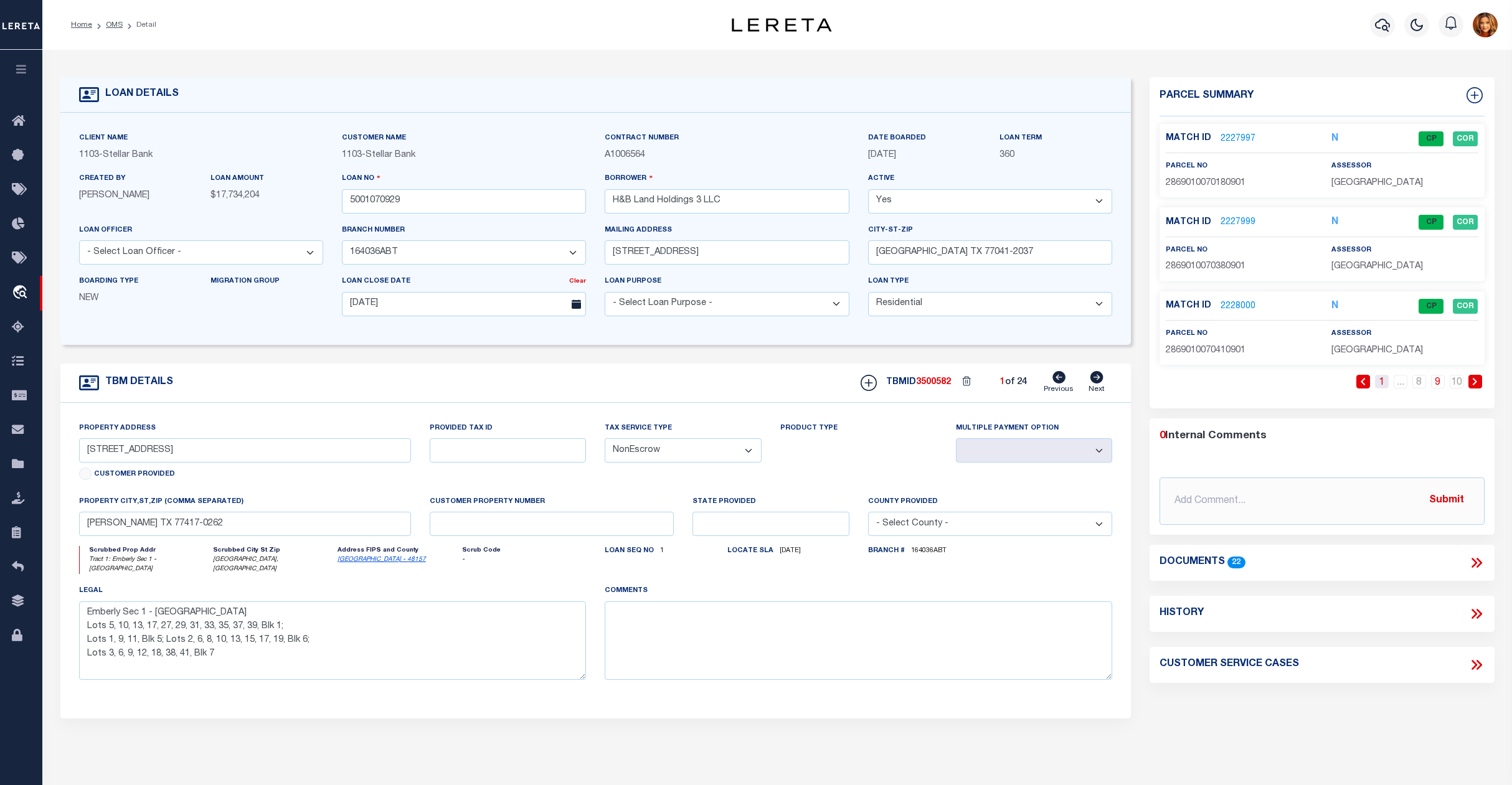
click at [1381, 381] on link "1" at bounding box center [1382, 381] width 14 height 14
click at [1380, 385] on link "2" at bounding box center [1382, 381] width 14 height 14
click at [1379, 382] on link "3" at bounding box center [1382, 381] width 14 height 14
click at [1381, 385] on link "4" at bounding box center [1382, 381] width 14 height 14
click at [1381, 383] on link "5" at bounding box center [1382, 381] width 14 height 14
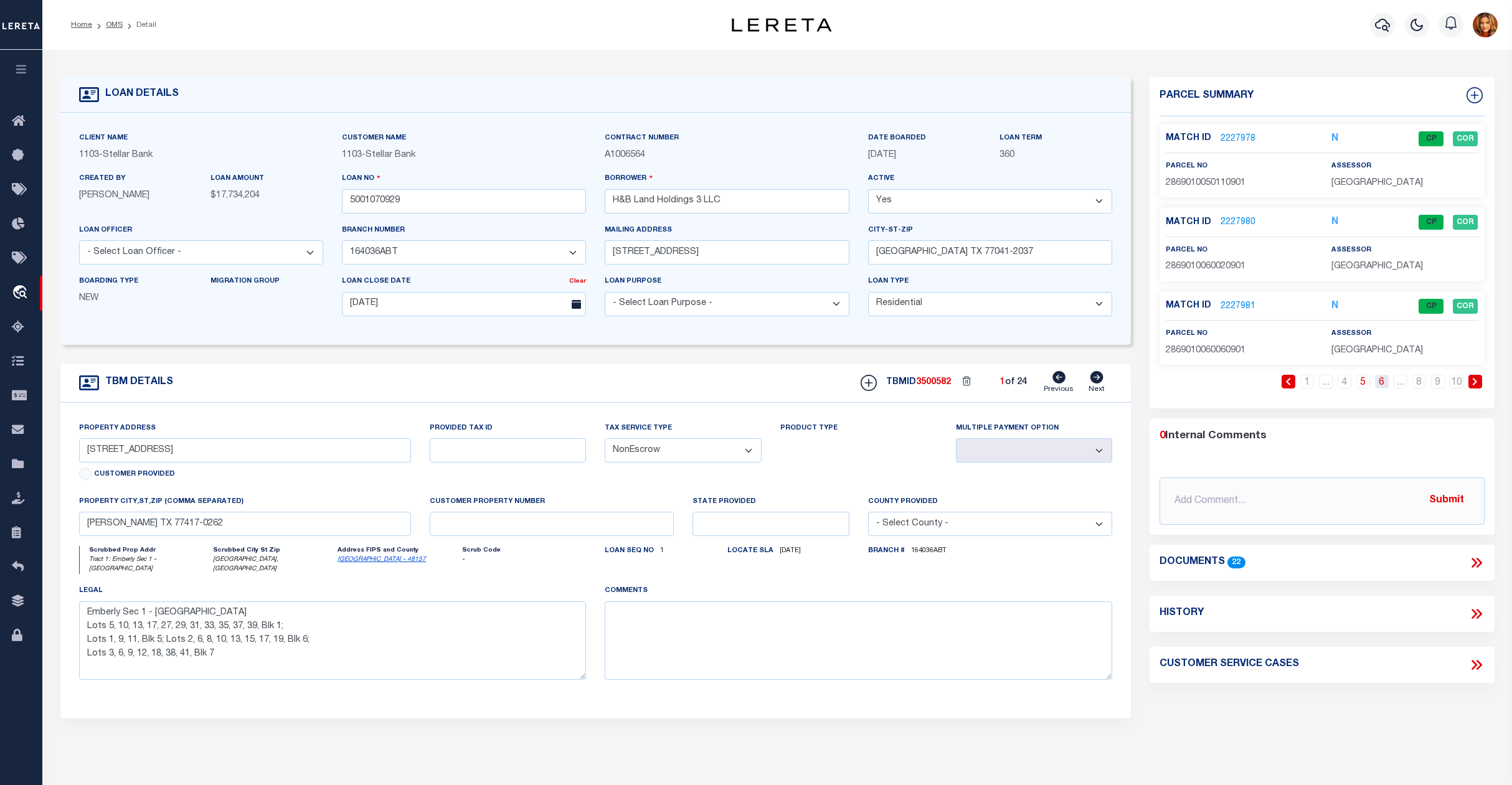
click at [1379, 381] on link "6" at bounding box center [1382, 381] width 14 height 14
click at [1398, 384] on link "7" at bounding box center [1400, 381] width 14 height 14
click at [1419, 383] on link "8" at bounding box center [1419, 381] width 14 height 14
click at [1436, 386] on link "9" at bounding box center [1438, 381] width 14 height 14
click at [1454, 384] on link "10" at bounding box center [1457, 381] width 14 height 14
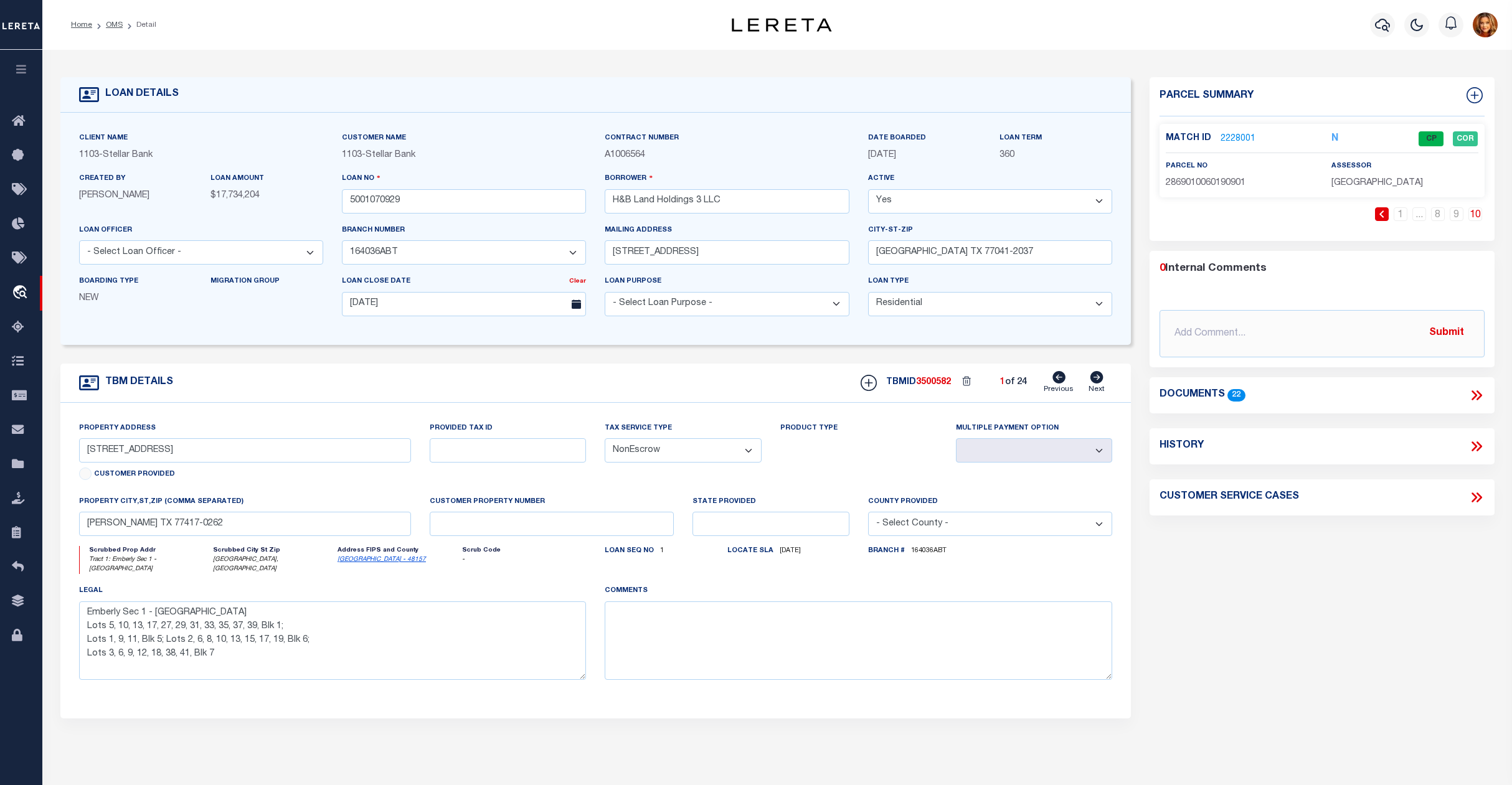
click at [1099, 383] on icon at bounding box center [1097, 377] width 13 height 13
select select
type input "286-901-001-005-0901"
type input "[GEOGRAPHIC_DATA]"
select select
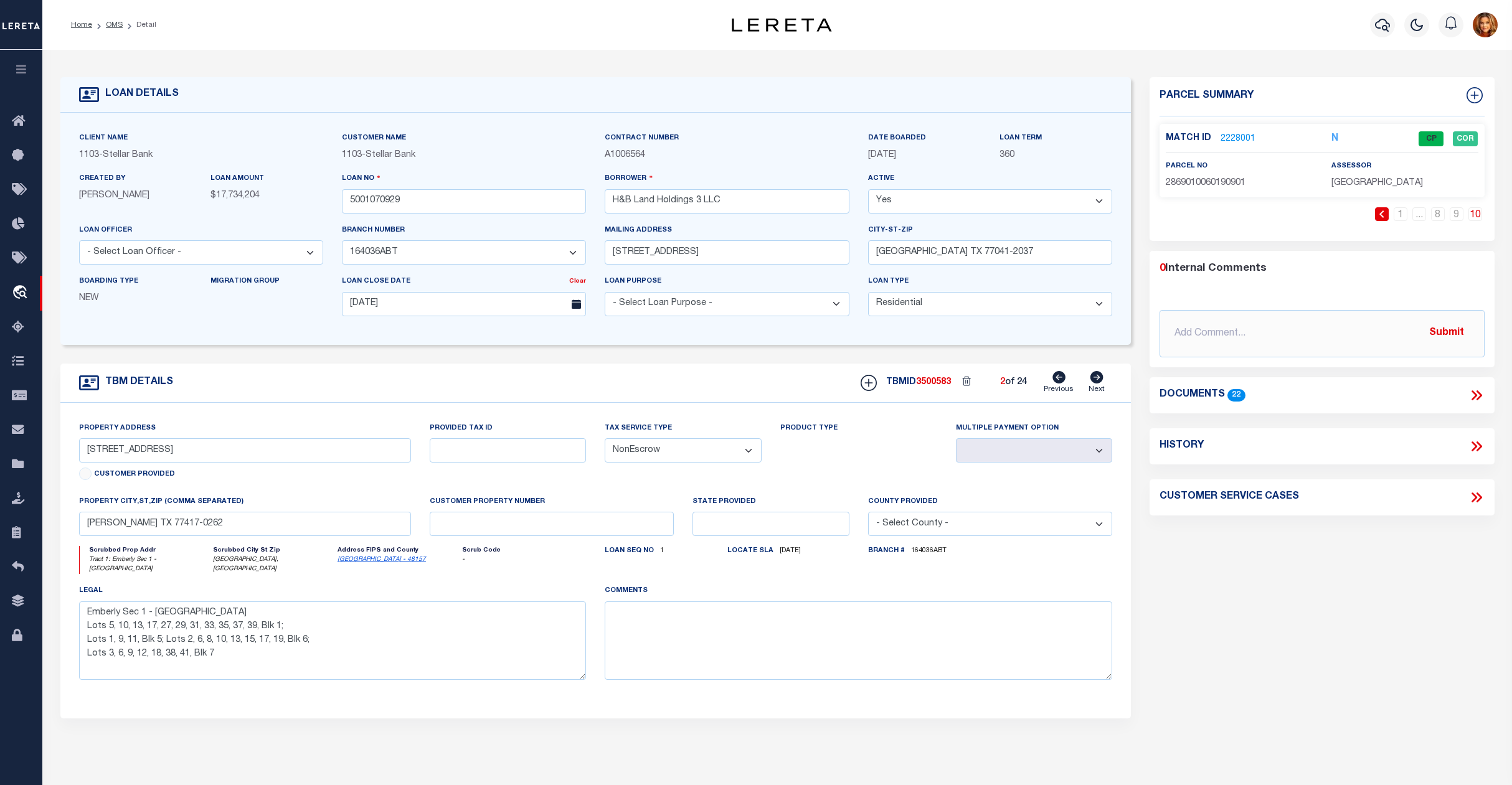
type textarea "Emberly Sec 1, Block 1, Lot 5"
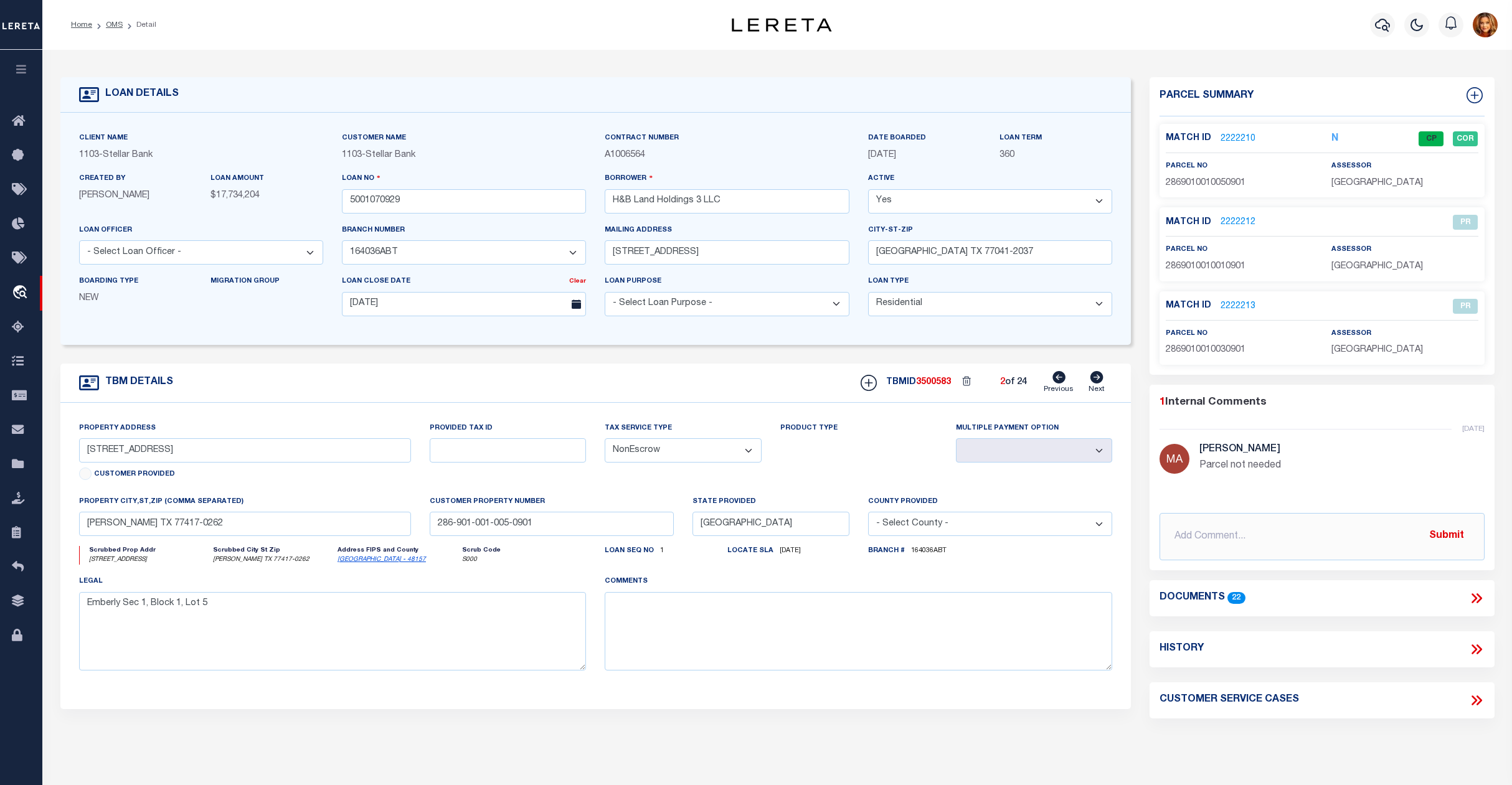
click at [1099, 383] on icon at bounding box center [1097, 377] width 13 height 13
type input "Tract 1: Emberly Sec 1"
select select
type input "[GEOGRAPHIC_DATA]"
type textarea "Emberly Sec 1 - [GEOGRAPHIC_DATA] Lots 5, 10, 13, 17, 27, 29, 31, 33, 35, 37, 3…"
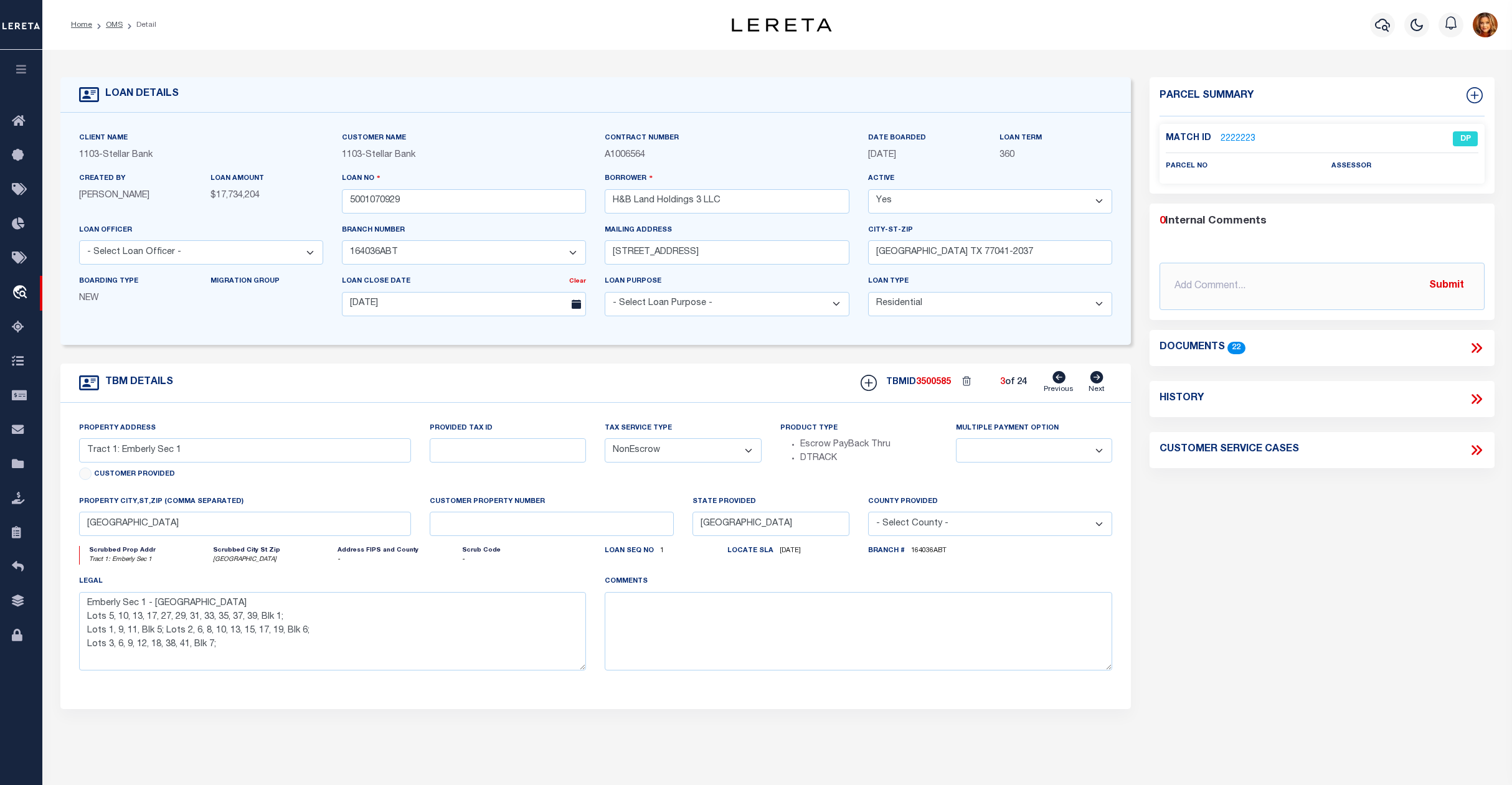
click at [1099, 383] on icon at bounding box center [1097, 377] width 13 height 13
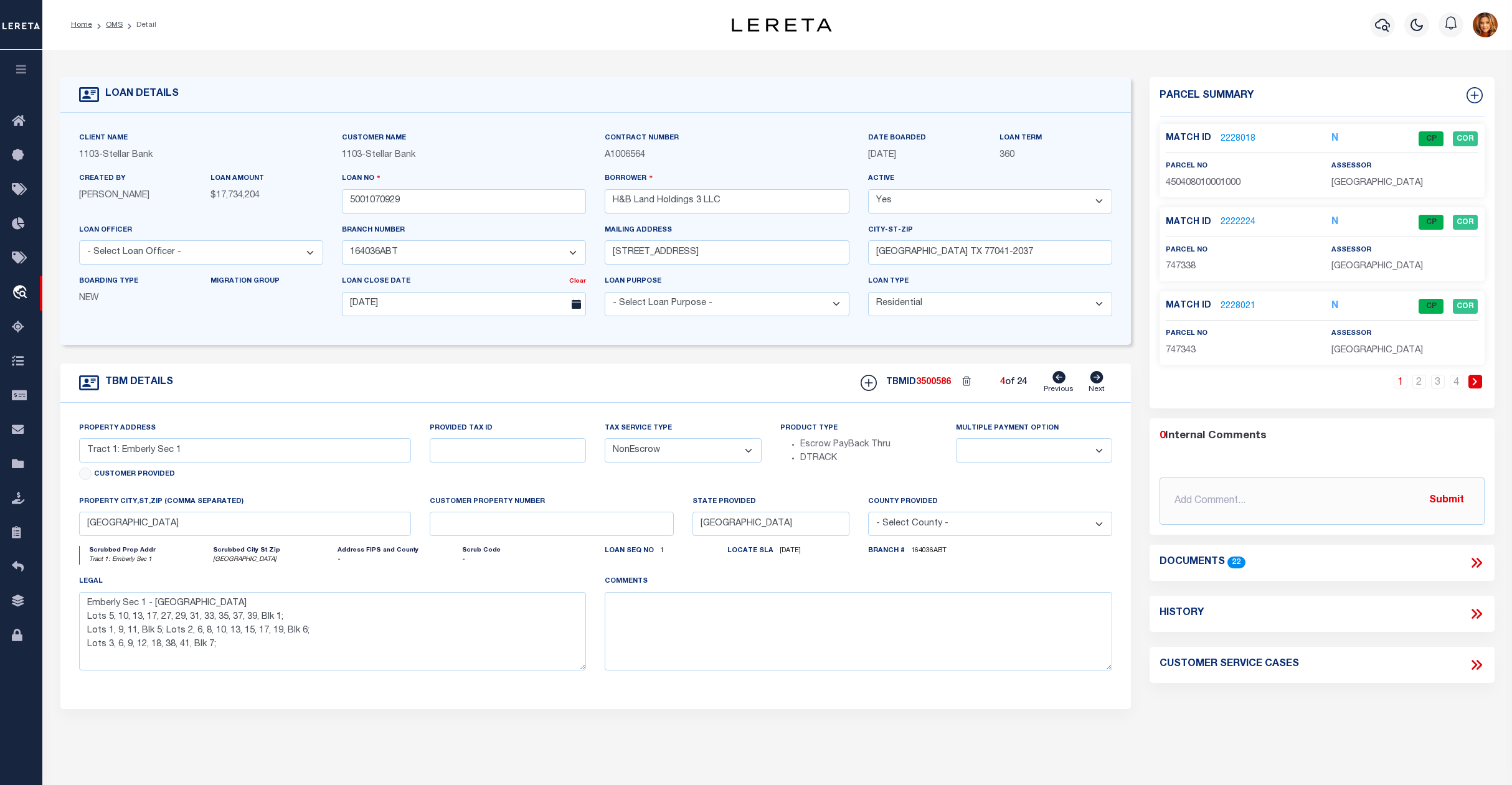
type input "Tract 2: Lago Mar Sec 8, 9A, 10"
select select
type input "[GEOGRAPHIC_DATA] [GEOGRAPHIC_DATA] 77568"
type textarea "Lago Mar Sec 8, 9A, 10 - Galveston Lots 1, 2, 7, 17, 22 in Blk 1; Lots 3, 23, 2…"
click at [1099, 383] on icon at bounding box center [1097, 377] width 13 height 13
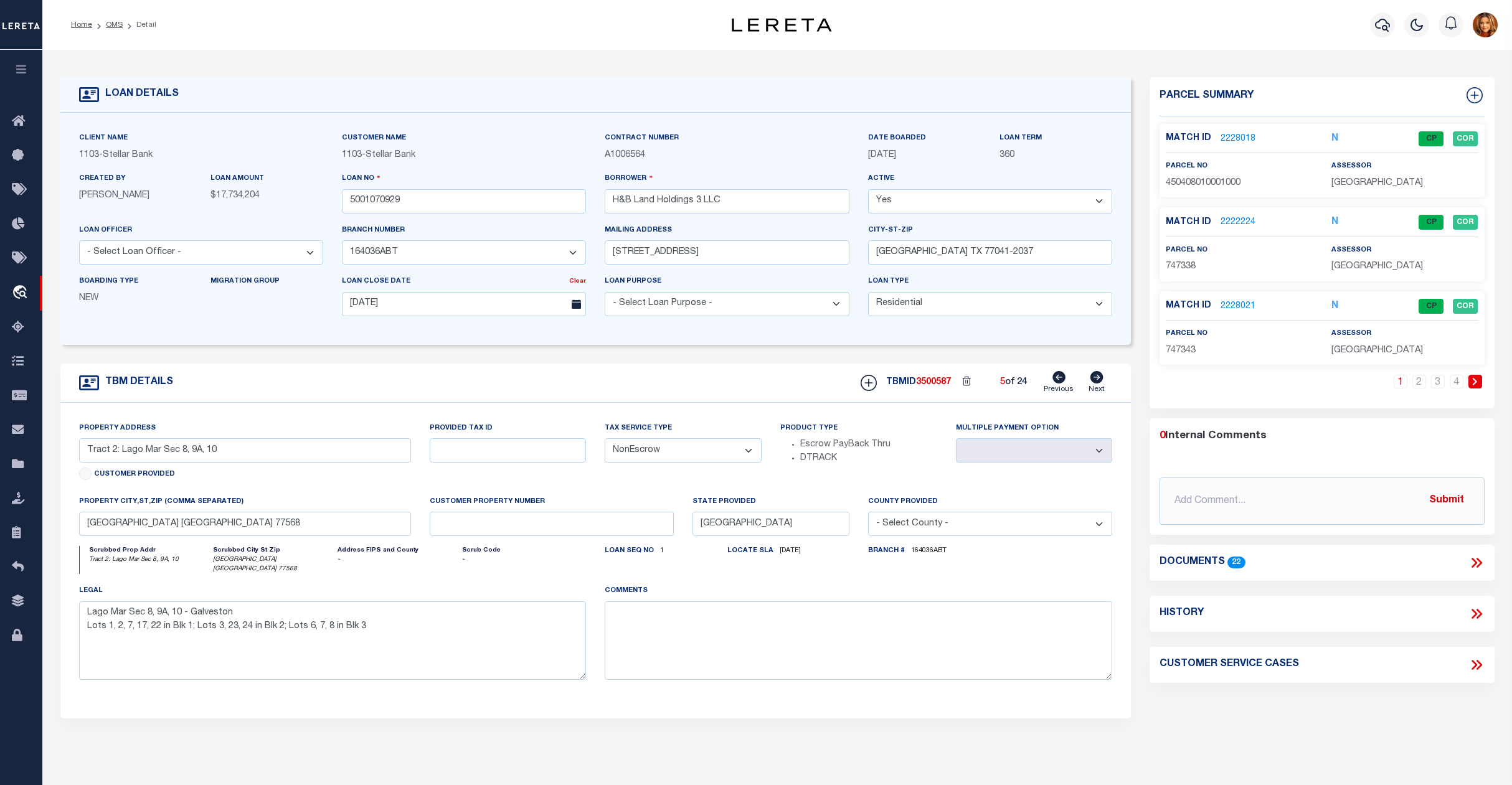
type input "Tract 3: Lago Mar Sec 8, 9A, 10"
select select
type input "[GEOGRAPHIC_DATA] [GEOGRAPHIC_DATA] 77549"
type textarea "Lago Mar Sections 8, 9A, 10 - [GEOGRAPHIC_DATA] Lot 23 Blk 1 Lago Mar Pod 8 Sec…"
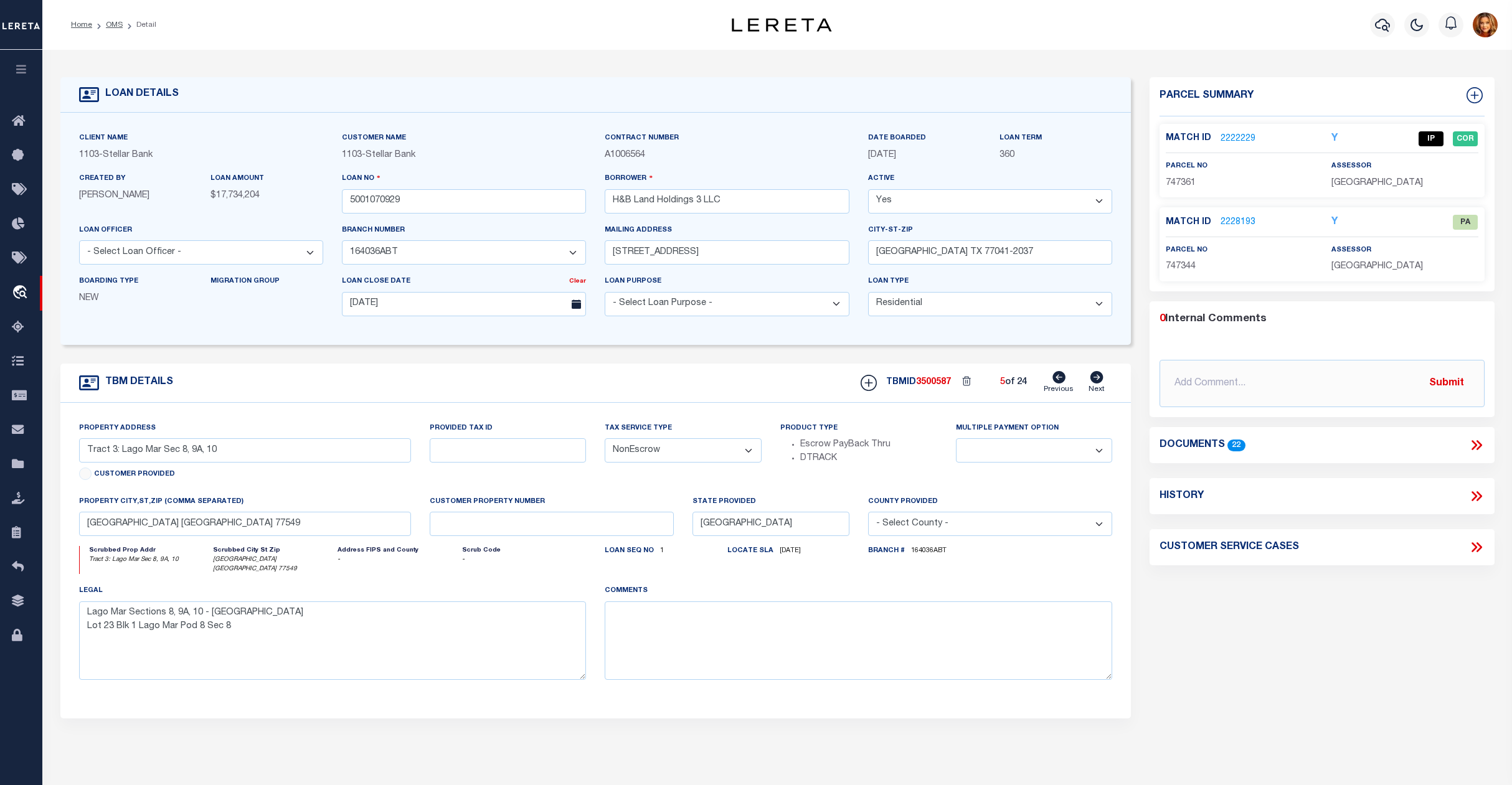
click at [1099, 383] on icon at bounding box center [1097, 377] width 13 height 13
type input "Tract 4 Lago Mar Sec 8, 9A, 10"
select select
type textarea "Lago Mar Sections 8, 9A, 10 - [GEOGRAPHIC_DATA] TR 4 - Lot 10, Blk 2, [GEOGRAPH…"
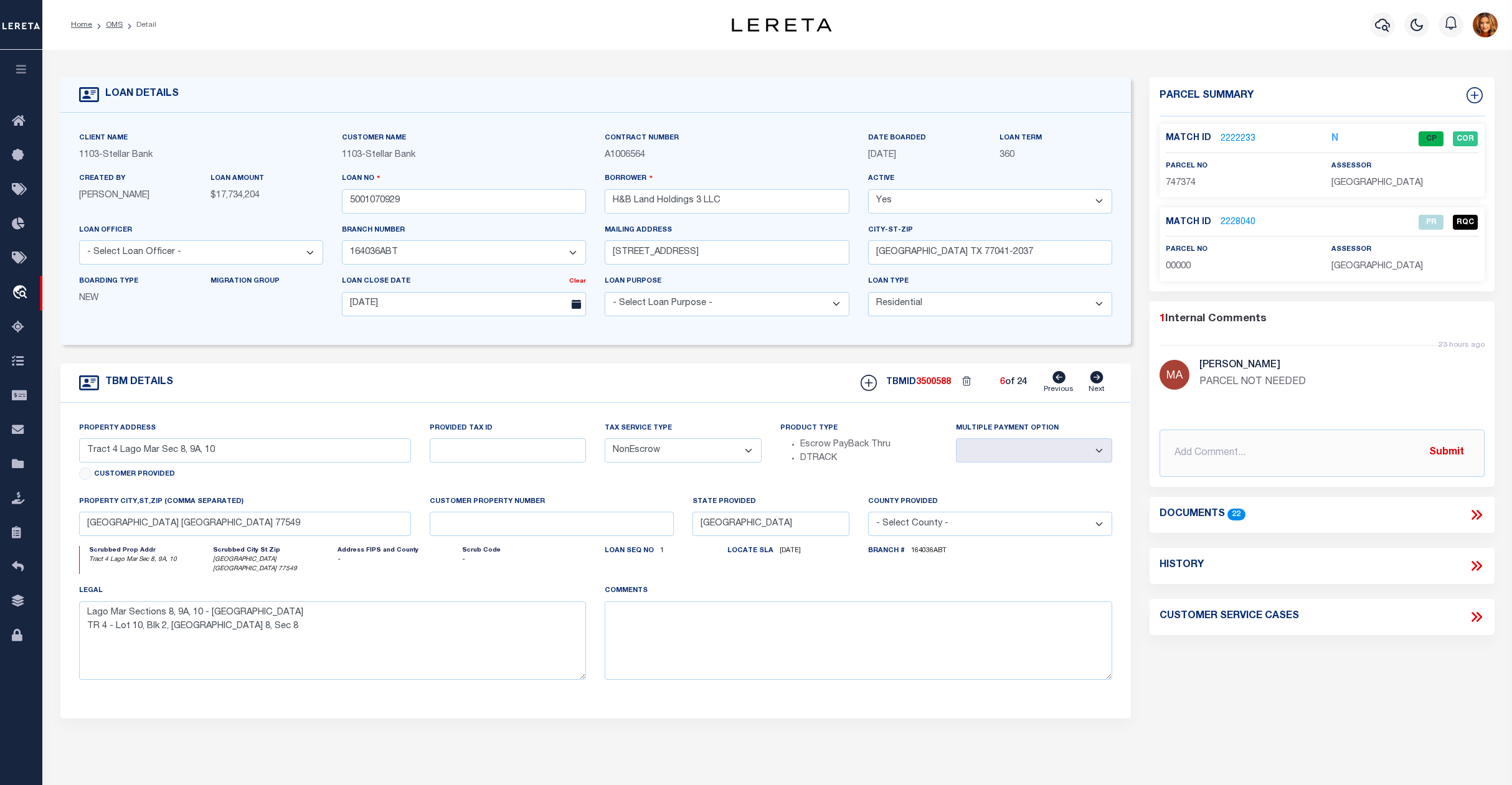
click at [1099, 383] on icon at bounding box center [1097, 377] width 13 height 13
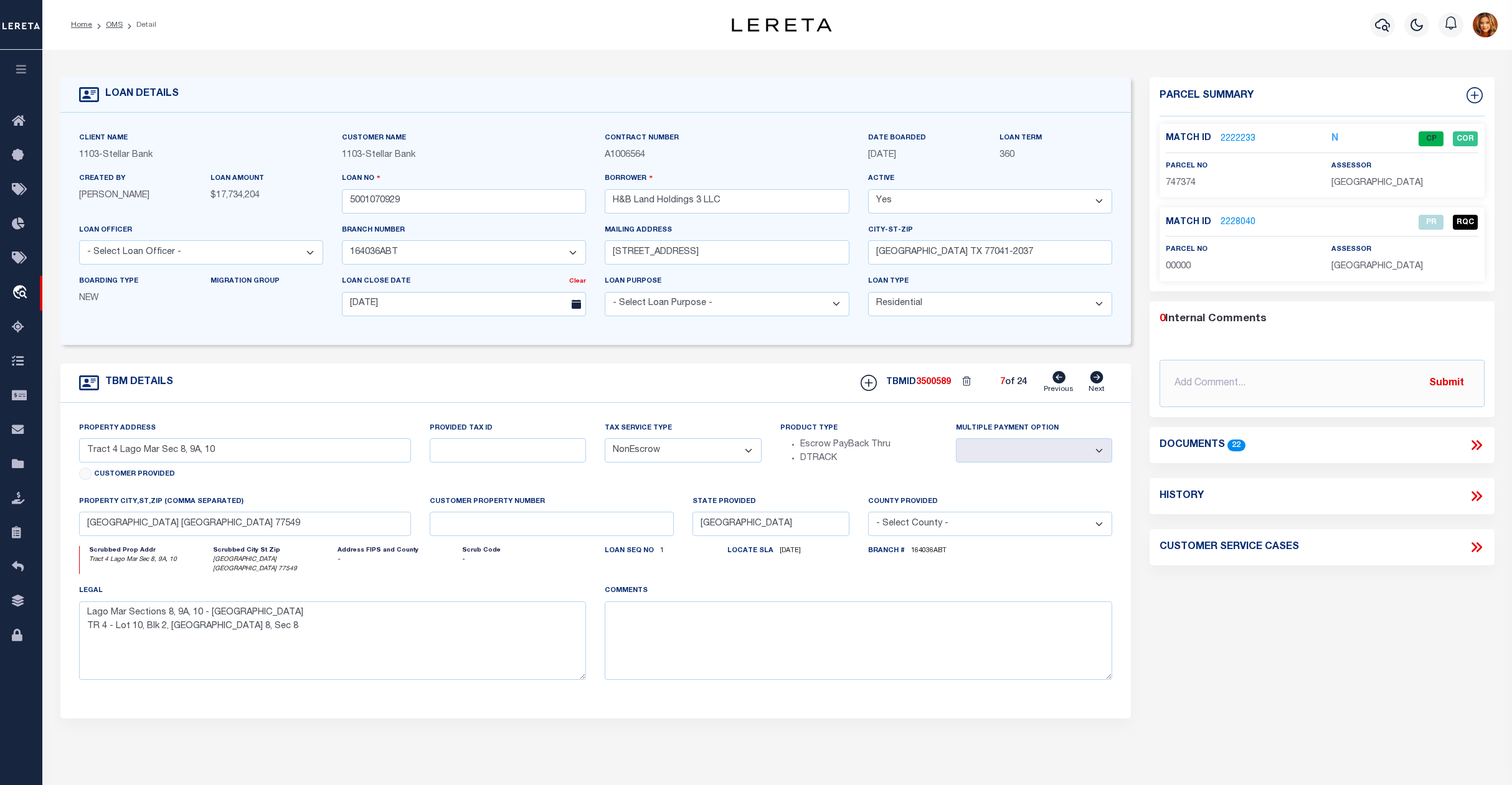
type input "Tract 4A Lago Mar Sec 8, 9A, 10"
select select
type textarea "TR 4A - [GEOGRAPHIC_DATA] 8, 9A, 10 - [GEOGRAPHIC_DATA] Lot 17 Blk 2 of Lago Ma…"
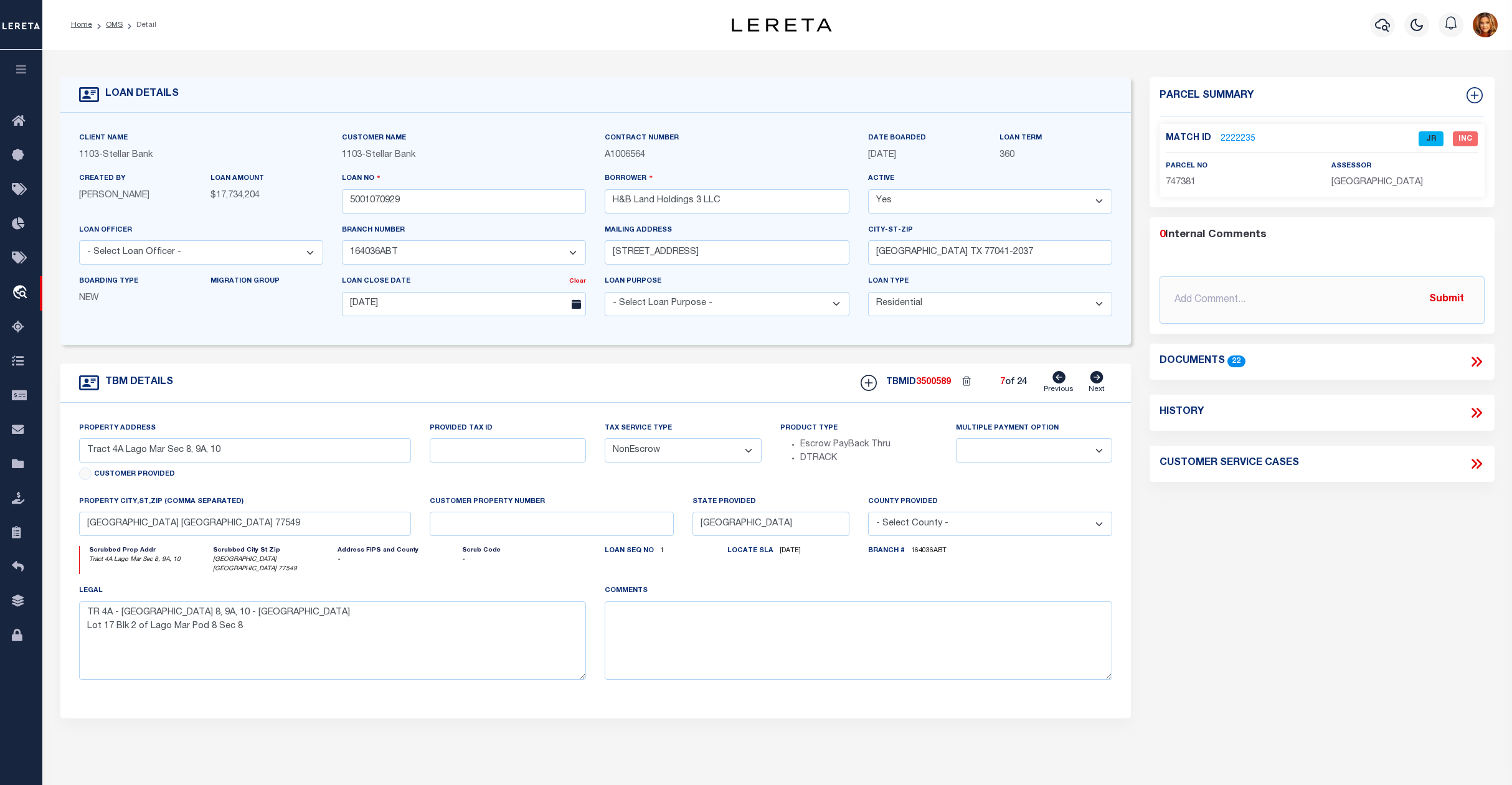
click at [1229, 137] on link "2222235" at bounding box center [1238, 139] width 35 height 13
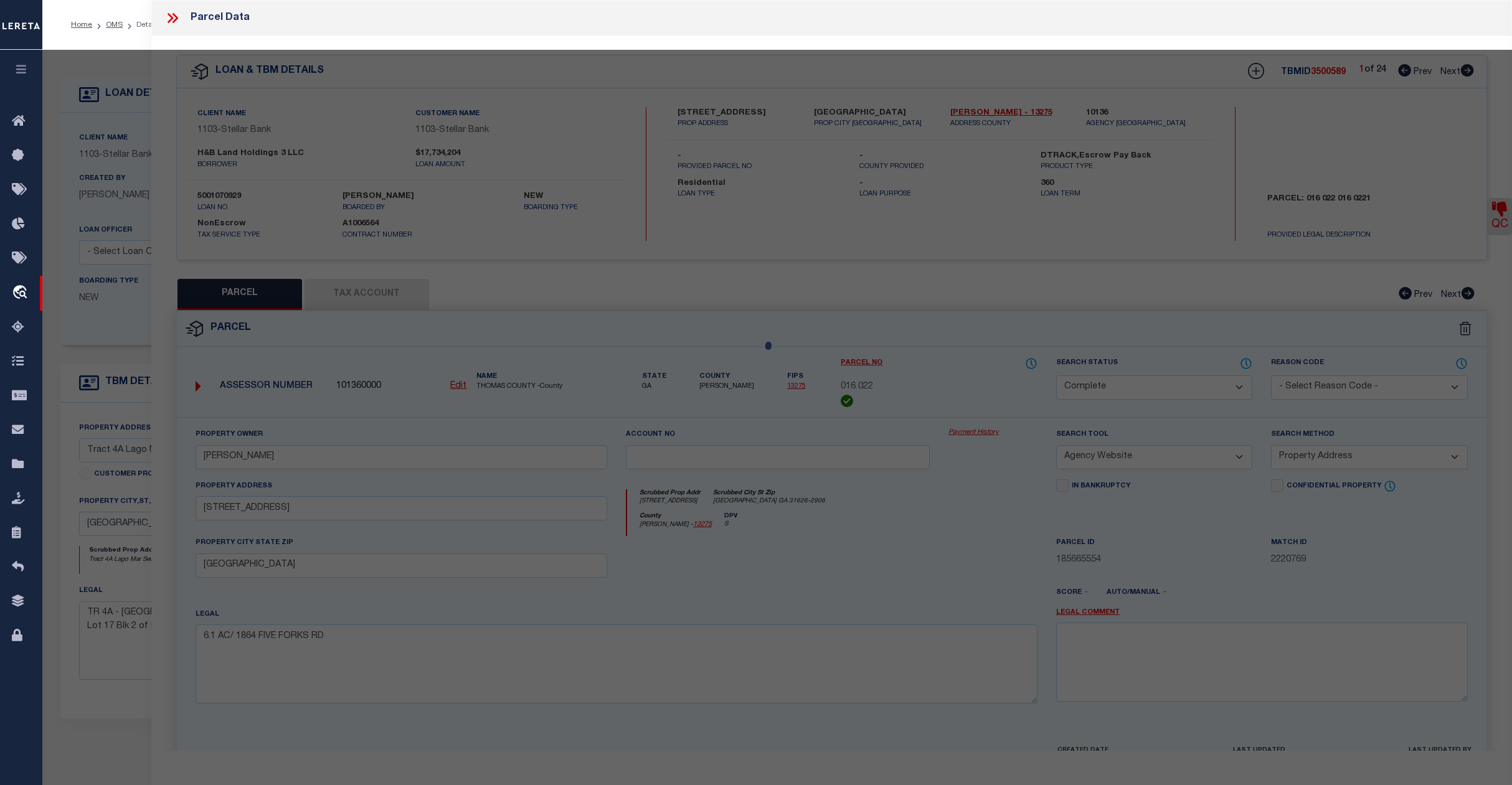
select select "AS"
select select
checkbox input "false"
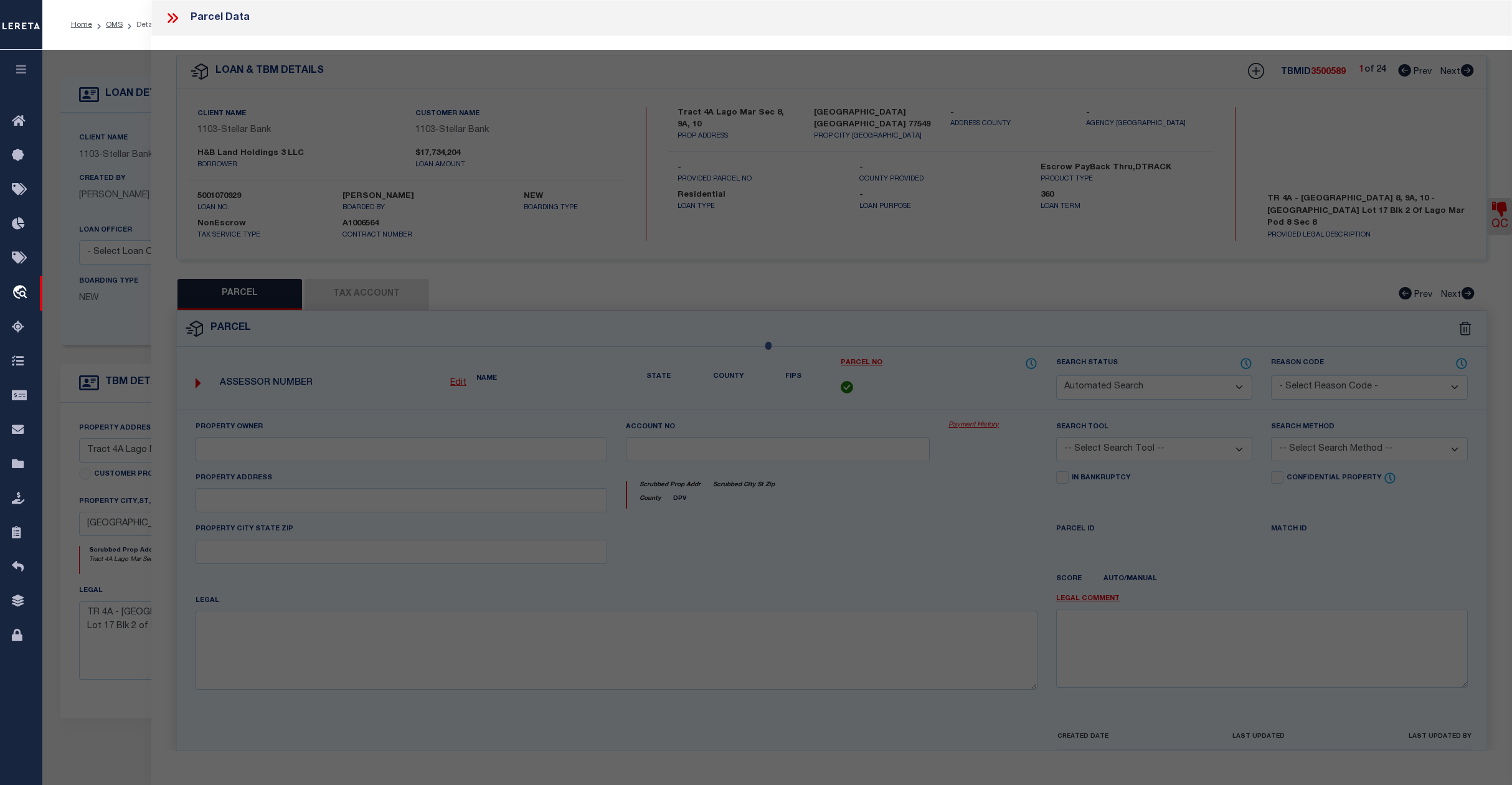
select select "JR"
type input "HSB CONSTRUCTION SERVICES LLC"
select select "AGW"
select select "LEG"
type input "[STREET_ADDRESS]"
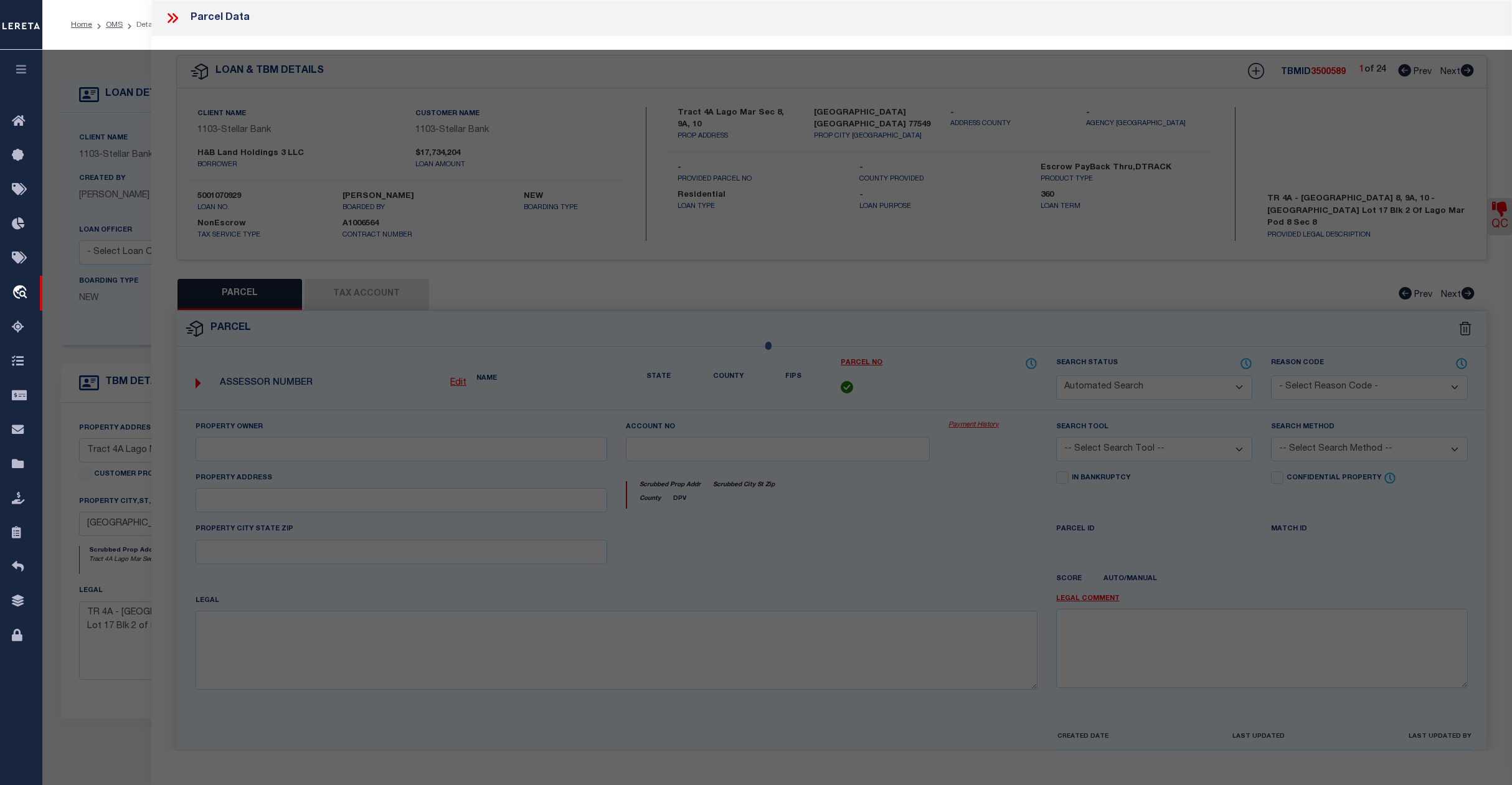
type input "[US_STATE][GEOGRAPHIC_DATA]"
type textarea "LOT 17 BLK 2 LAGO MAR POD 8 SEC 8 (2023) ABST 11"
type textarea "JR: Needs Untangled. Galveston Co MUD #59 - The TaxID you entered already exist…"
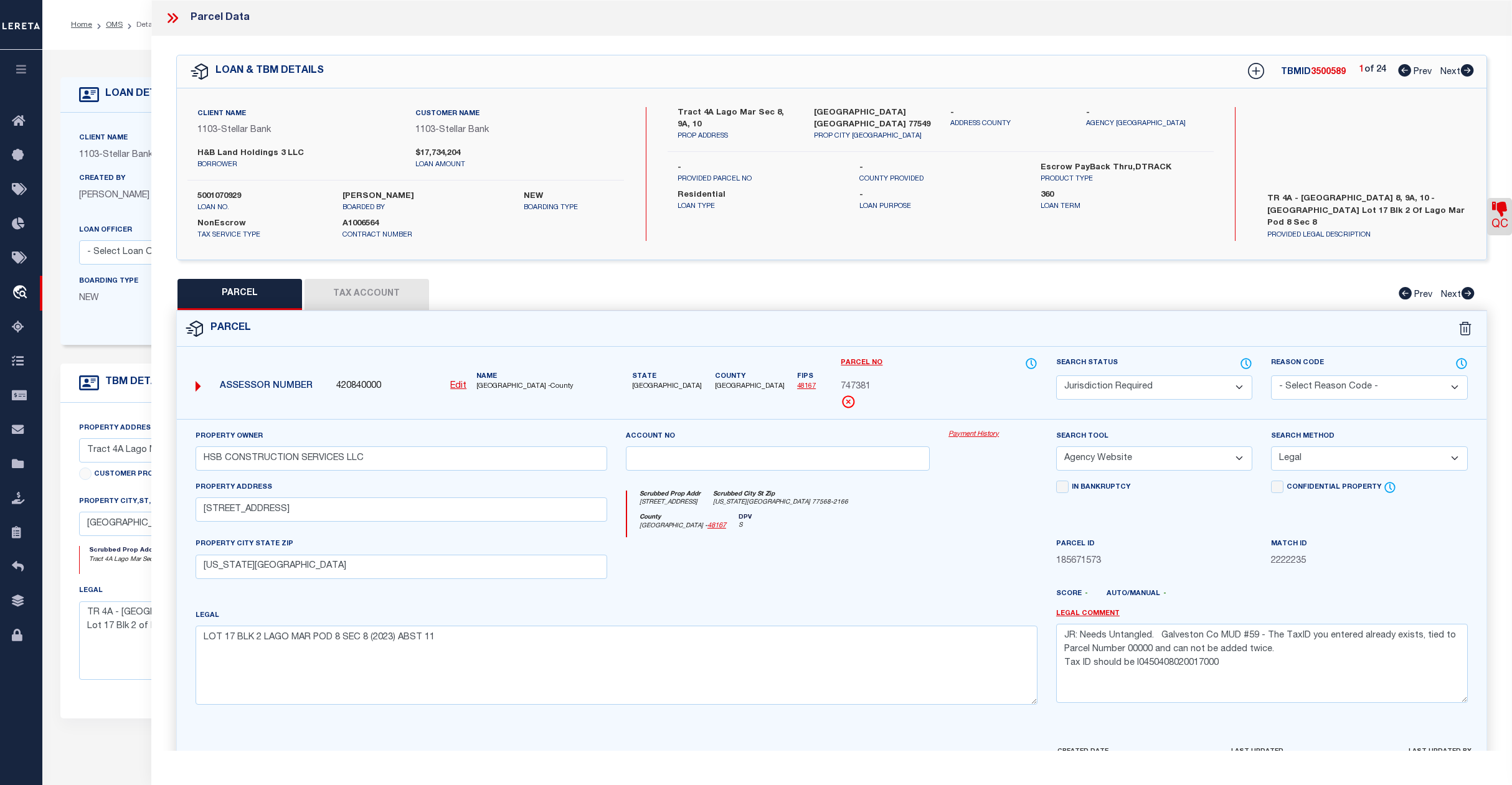
click at [1497, 217] on icon at bounding box center [1499, 209] width 15 height 15
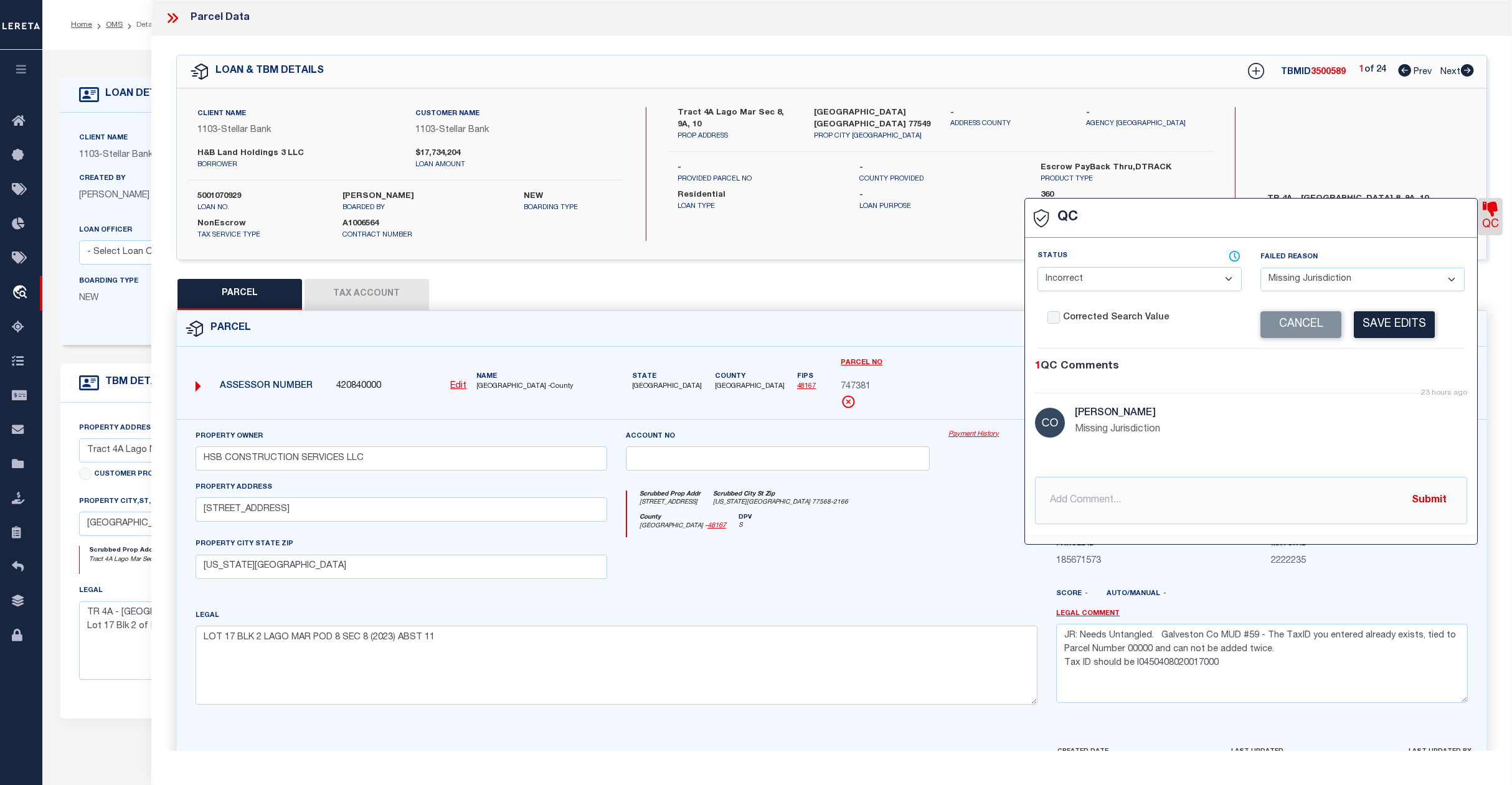
drag, startPoint x: 1285, startPoint y: 329, endPoint x: 1146, endPoint y: 292, distance: 143.8
click at [1285, 322] on button "Cancel" at bounding box center [1300, 325] width 81 height 27
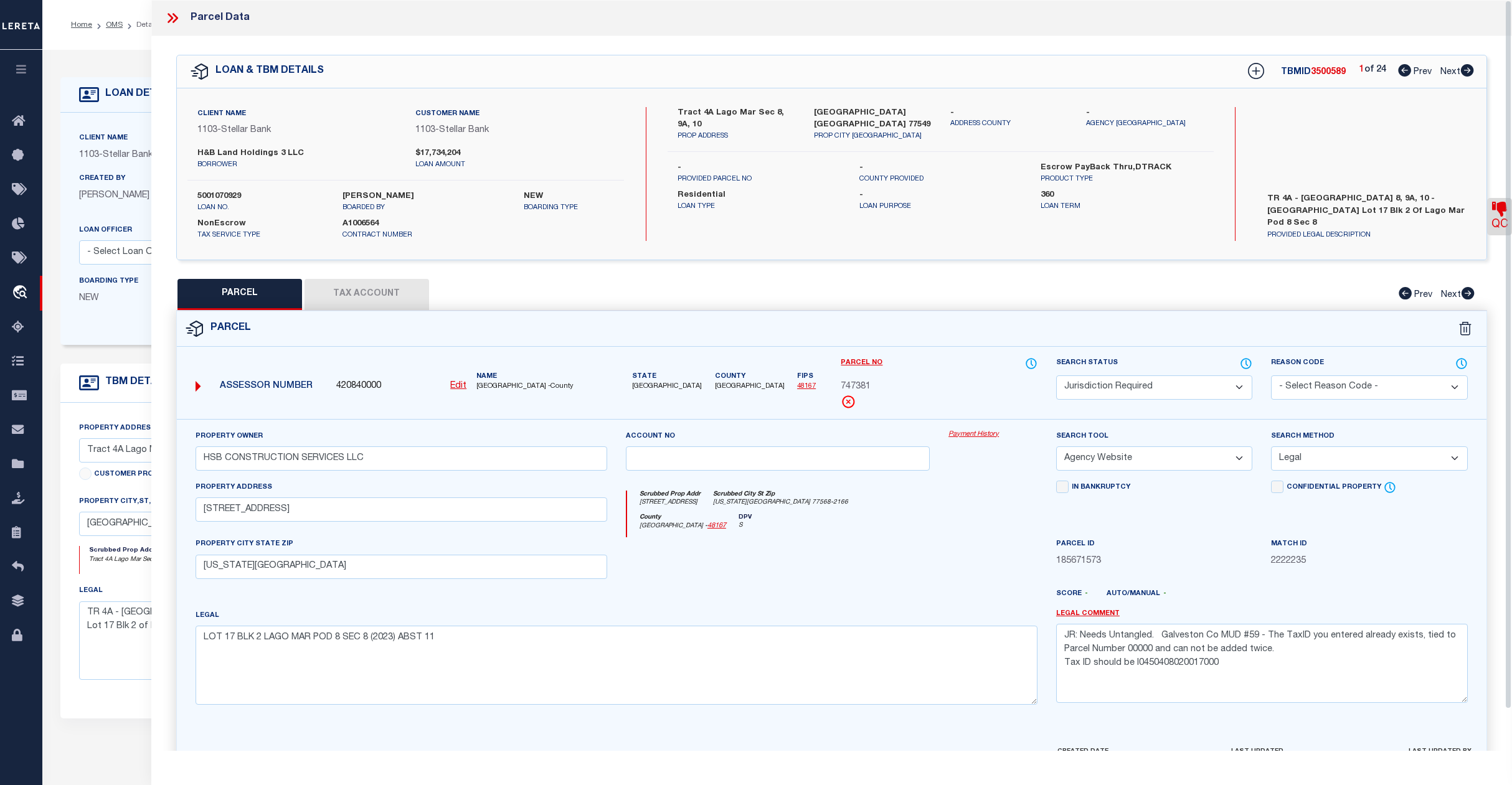
click at [169, 16] on icon at bounding box center [172, 18] width 16 height 16
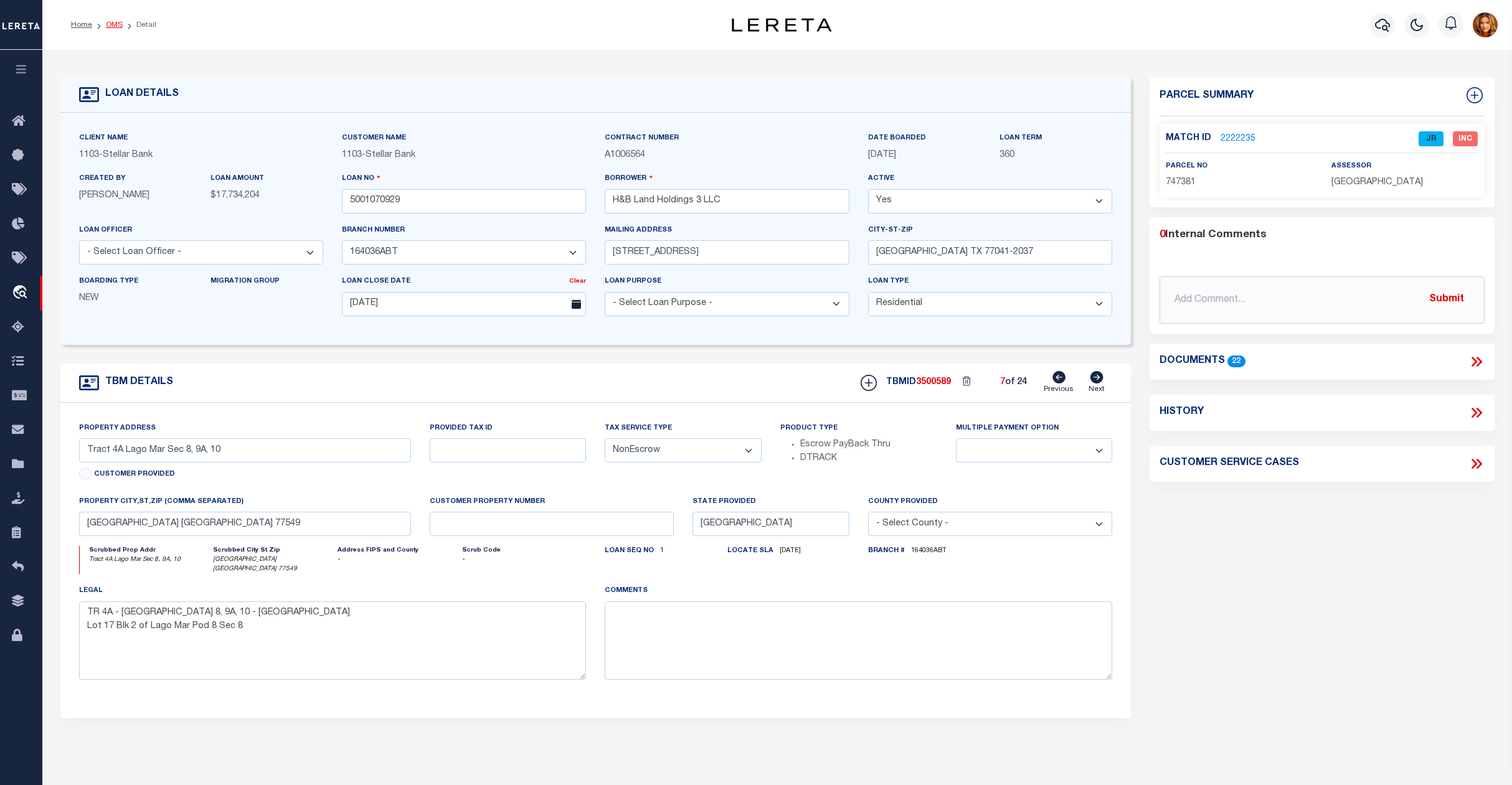
click at [111, 24] on link "OMS" at bounding box center [114, 25] width 17 height 8
